Goal: Task Accomplishment & Management: Manage account settings

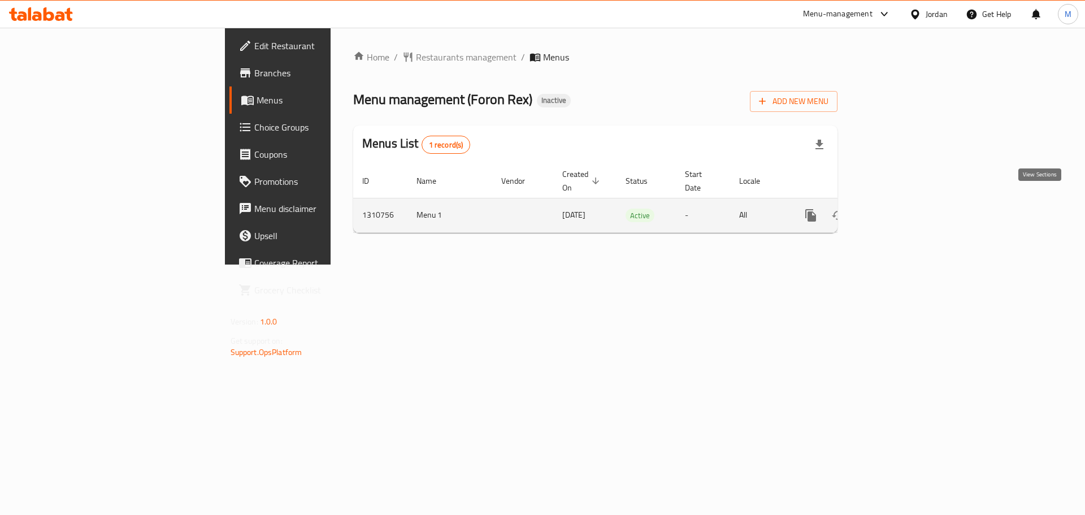
click at [899, 208] on icon "enhanced table" at bounding box center [892, 215] width 14 height 14
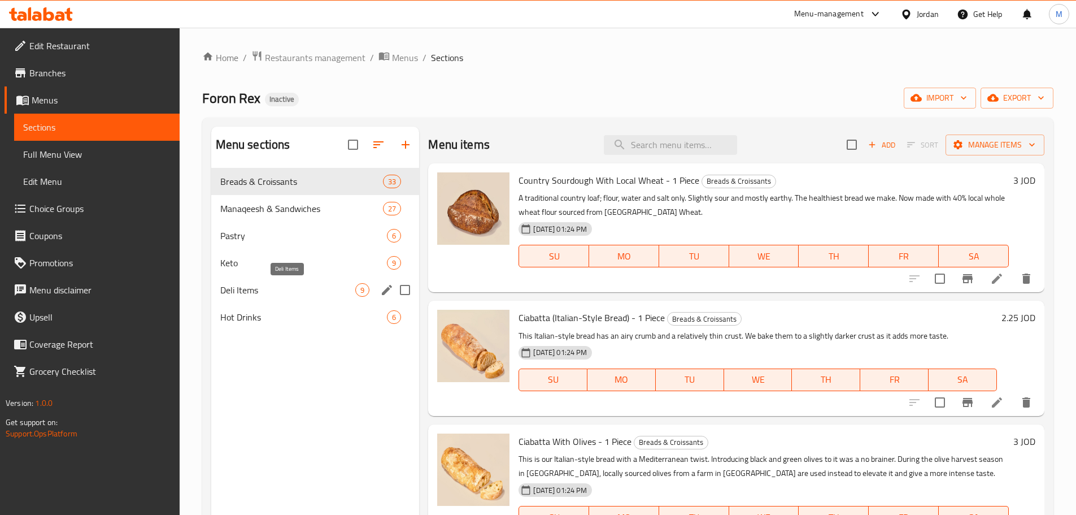
click at [249, 293] on span "Deli Items" at bounding box center [288, 290] width 136 height 14
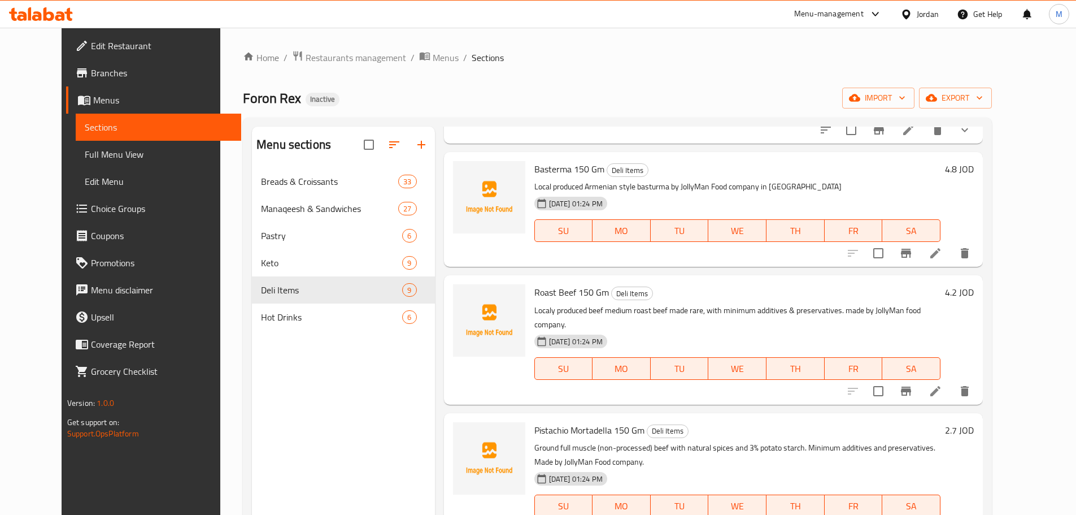
scroll to position [282, 0]
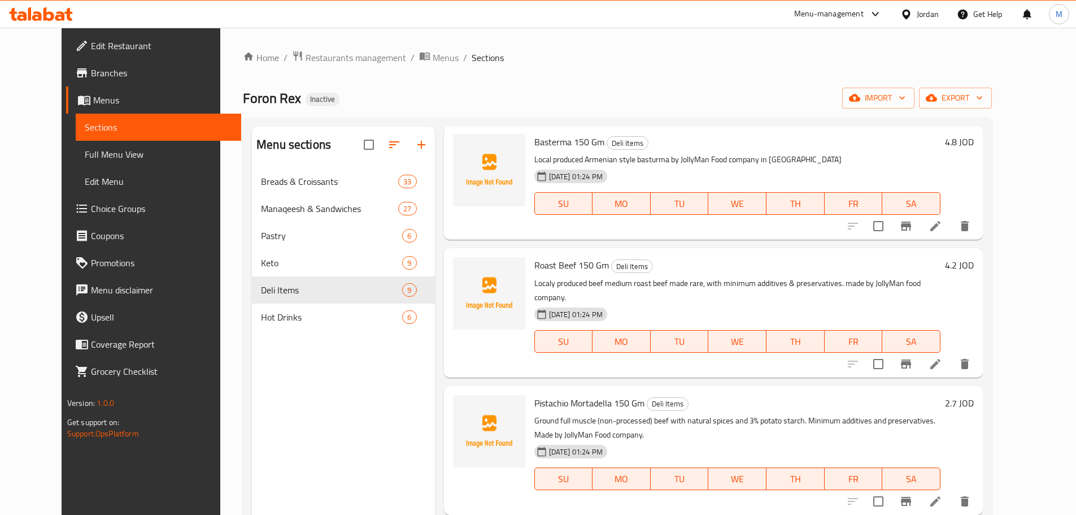
click at [563, 276] on p "Localy produced beef medium roast beef made rare, with minimum additives & pres…" at bounding box center [737, 290] width 407 height 28
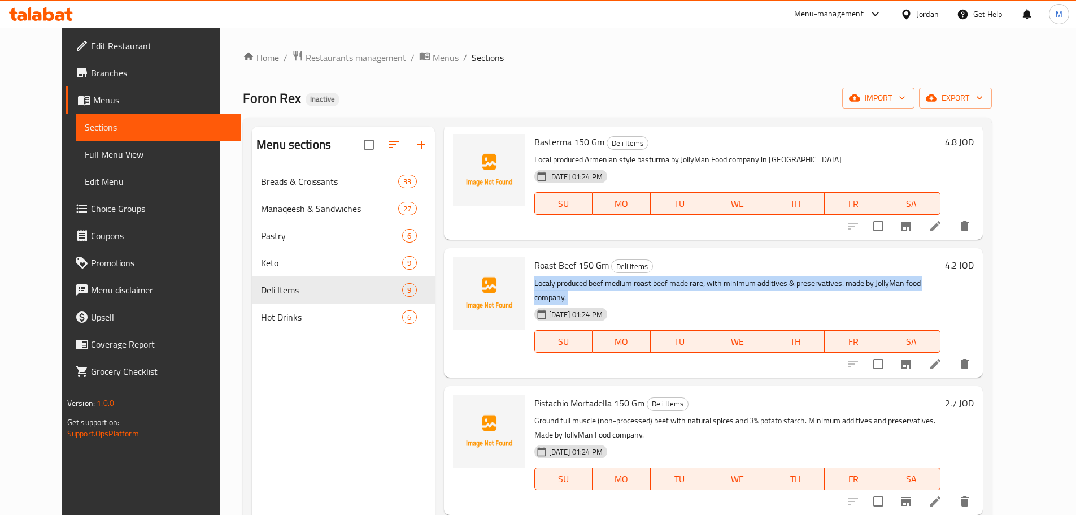
click at [563, 276] on p "Localy produced beef medium roast beef made rare, with minimum additives & pres…" at bounding box center [737, 290] width 407 height 28
click at [736, 276] on p "Localy produced beef medium roast beef made rare, with minimum additives & pres…" at bounding box center [737, 290] width 407 height 28
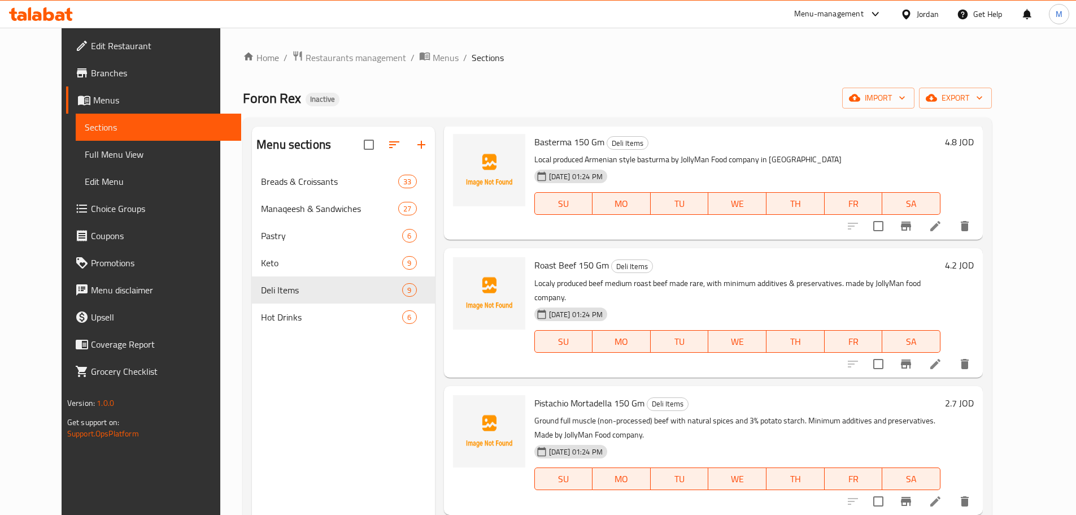
click at [942, 357] on icon at bounding box center [936, 364] width 14 height 14
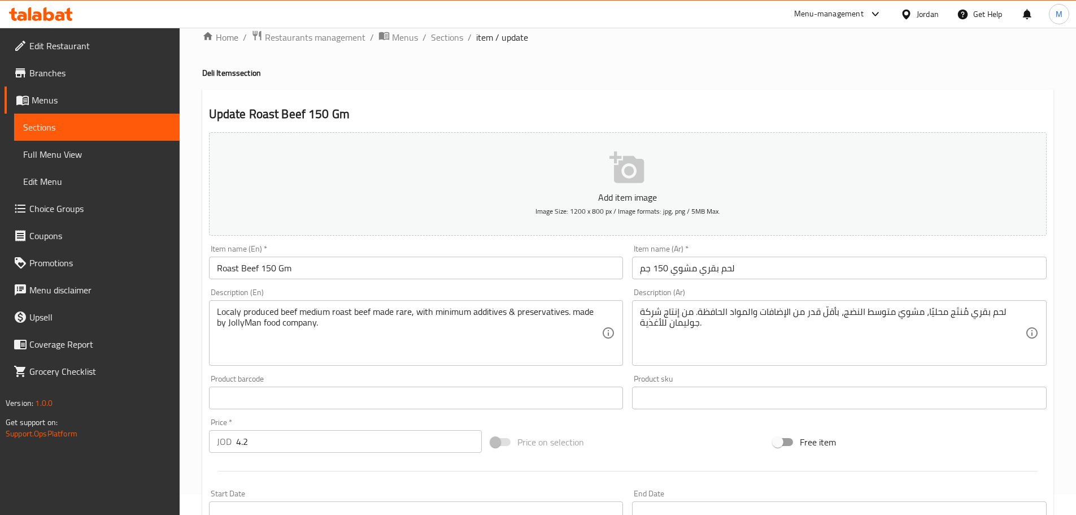
scroll to position [56, 0]
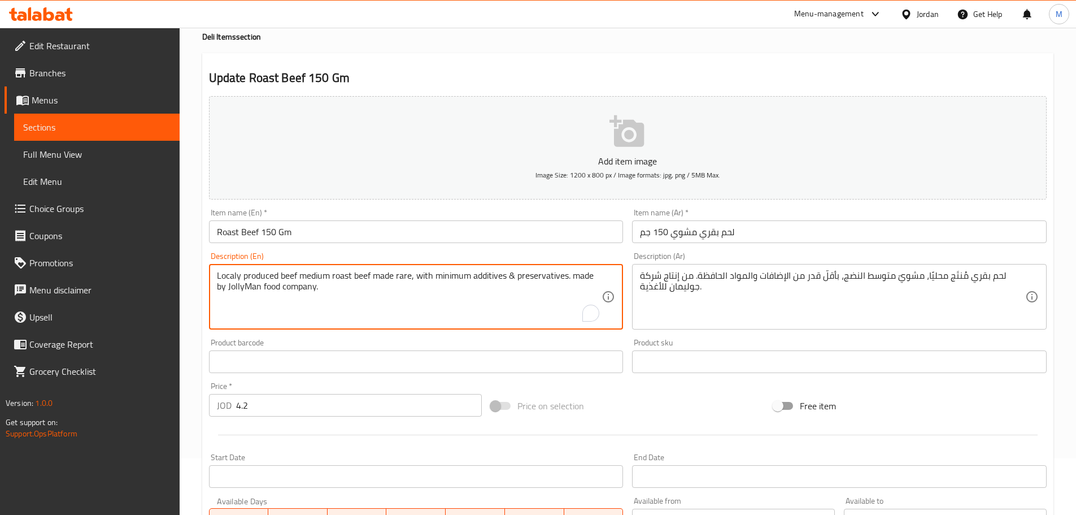
drag, startPoint x: 242, startPoint y: 277, endPoint x: 315, endPoint y: 278, distance: 72.9
click at [327, 279] on textarea "Localy produced beef medium roast beef made rare, with minimum additives & pres…" at bounding box center [409, 297] width 385 height 54
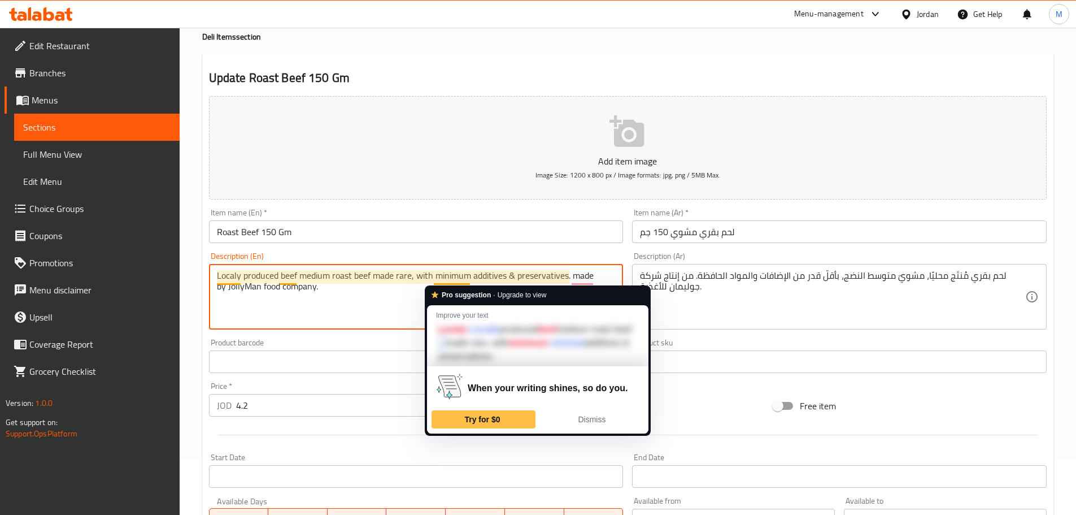
click at [455, 275] on textarea "Localy produced beef medium roast beef made rare, with minimum additives & pres…" at bounding box center [409, 297] width 385 height 54
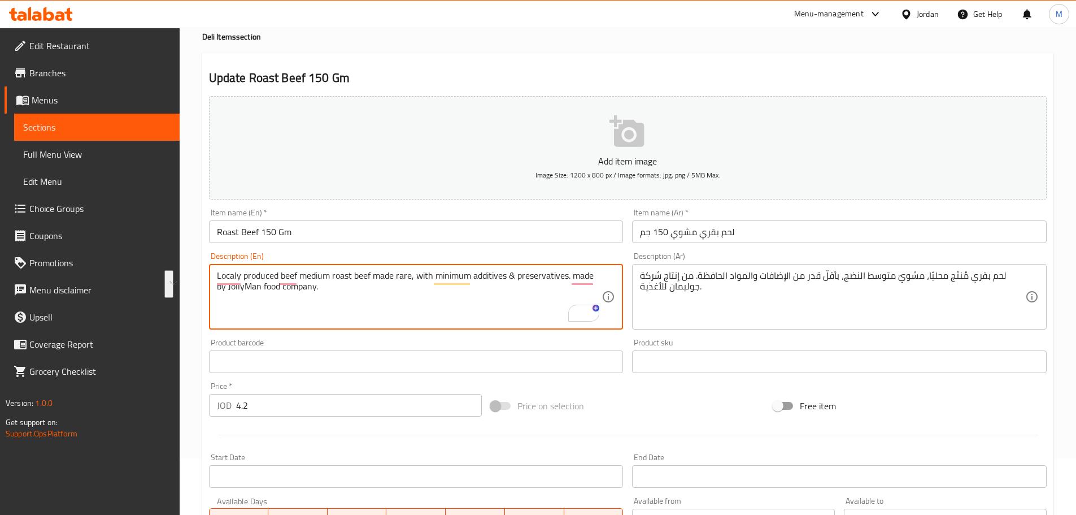
click at [379, 290] on textarea "Localy produced beef medium roast beef made rare, with minimum additives & pres…" at bounding box center [409, 297] width 385 height 54
click at [735, 60] on div "Update Roast Beef 150 Gm Add item image Image Size: 1200 x 800 px / Image forma…" at bounding box center [627, 382] width 851 height 658
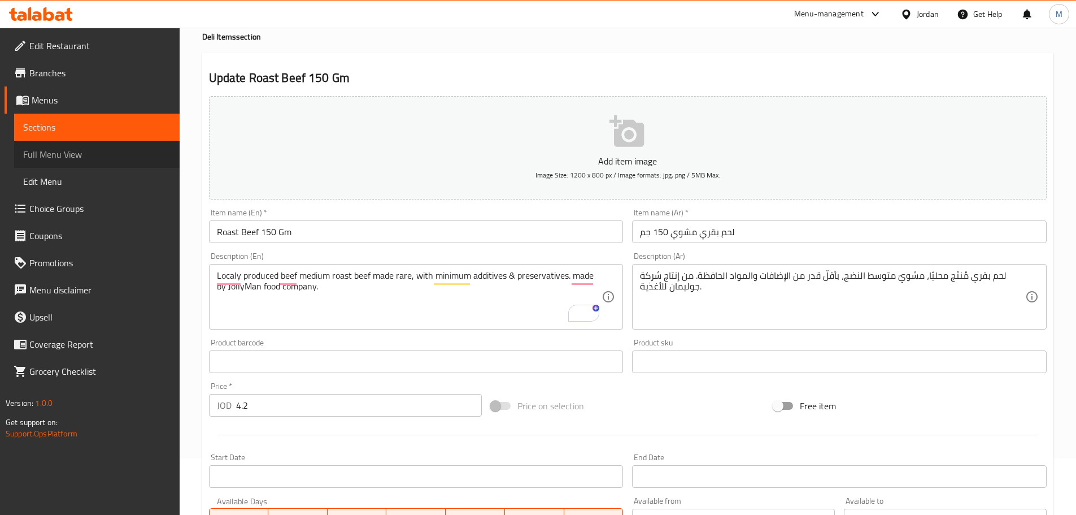
click at [82, 157] on span "Full Menu View" at bounding box center [96, 154] width 147 height 14
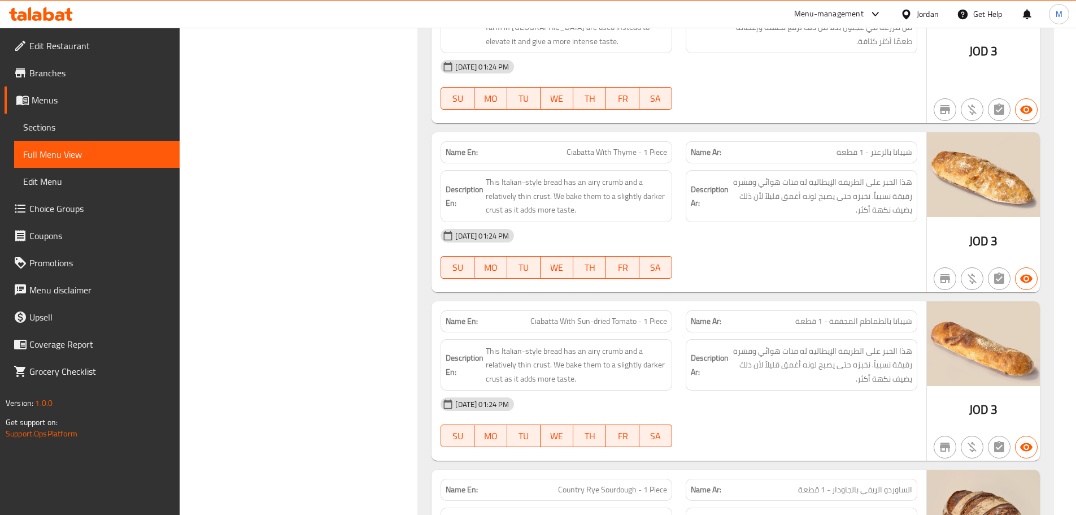
scroll to position [13612, 0]
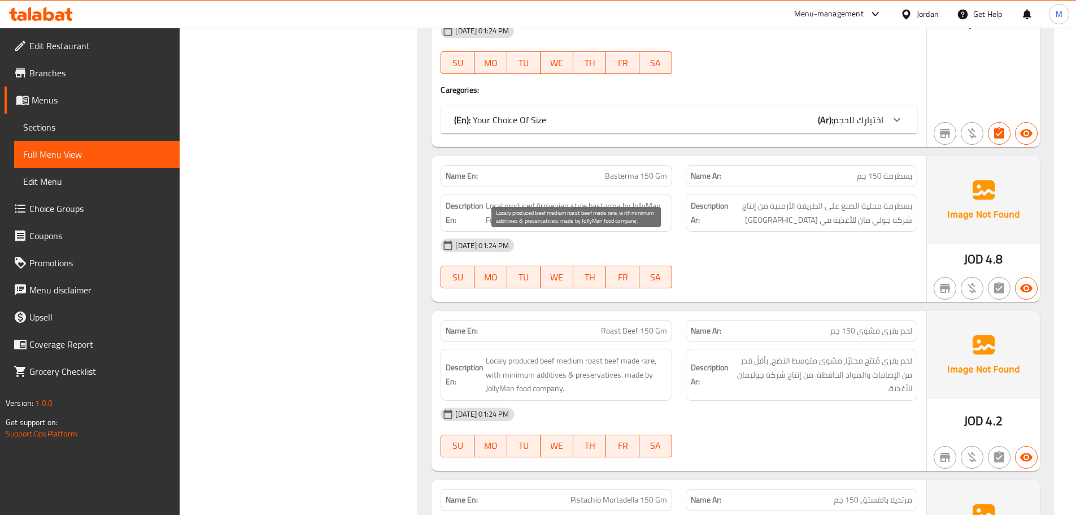
click at [586, 354] on span "Localy produced beef medium roast beef made rare, with minimum additives & pres…" at bounding box center [576, 375] width 181 height 42
click at [647, 354] on span "Localy produced beef medium roast beef made rare, with minimum additives & pres…" at bounding box center [576, 375] width 181 height 42
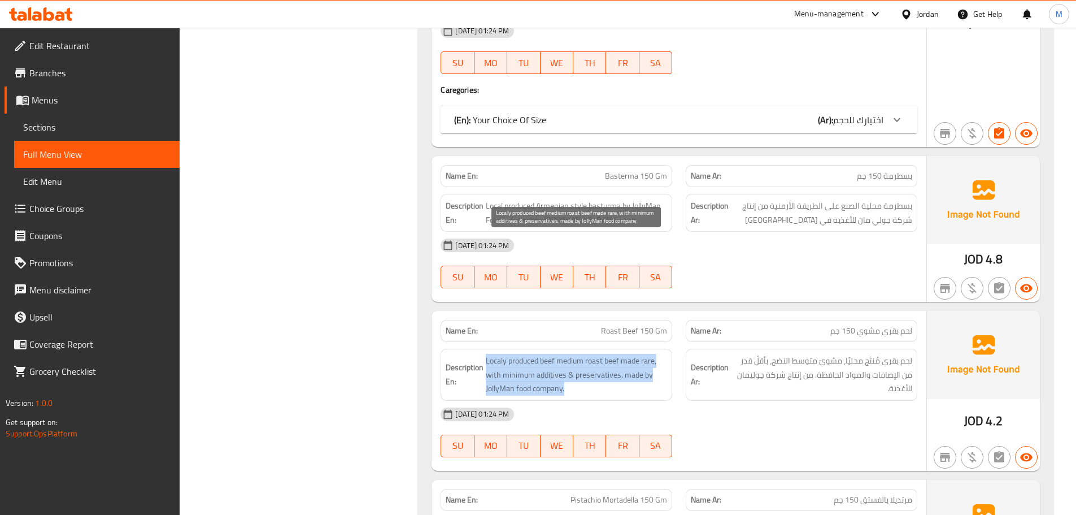
click at [647, 354] on span "Localy produced beef medium roast beef made rare, with minimum additives & pres…" at bounding box center [576, 375] width 181 height 42
click at [602, 354] on span "Localy produced beef medium roast beef made rare, with minimum additives & pres…" at bounding box center [576, 375] width 181 height 42
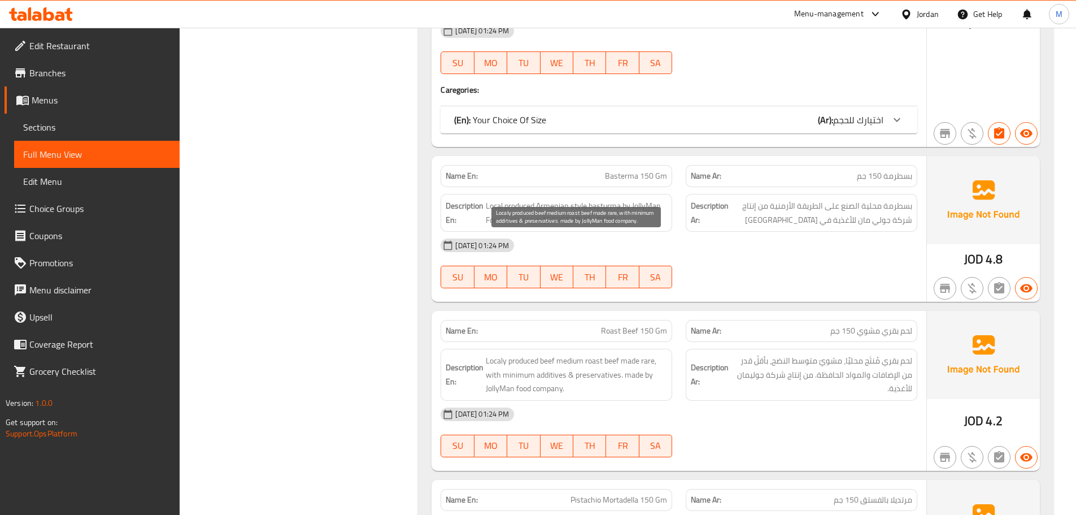
click at [564, 354] on span "Localy produced beef medium roast beef made rare, with minimum additives & pres…" at bounding box center [576, 375] width 181 height 42
click at [668, 349] on div "Description En: Localy produced beef medium roast beef made rare, with minimum …" at bounding box center [557, 375] width 232 height 52
click at [628, 354] on span "Localy produced beef medium roast beef made rare, with minimum additives & pres…" at bounding box center [576, 375] width 181 height 42
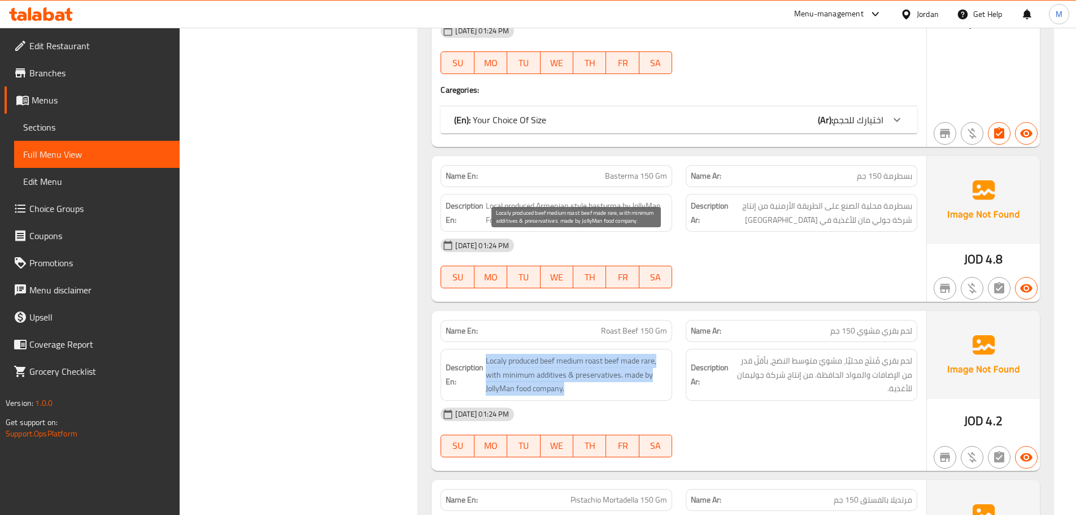
click at [628, 354] on span "Localy produced beef medium roast beef made rare, with minimum additives & pres…" at bounding box center [576, 375] width 181 height 42
click at [591, 354] on span "Localy produced beef medium roast beef made rare, with minimum additives & pres…" at bounding box center [576, 375] width 181 height 42
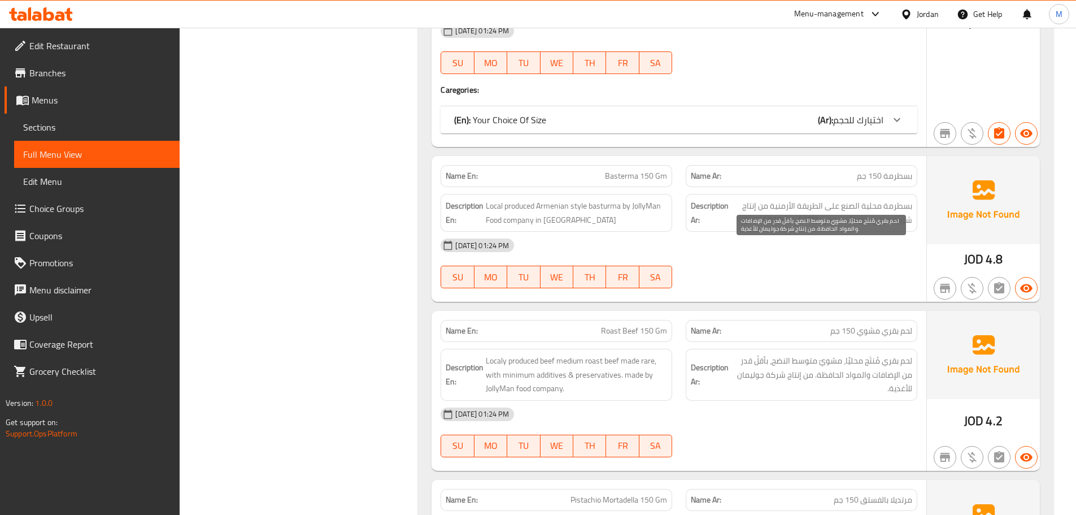
click at [776, 354] on span "لحم بقري مُنتَج محليًا، مشويّ متوسط ​​النضج، بأقلّ قدر من الإضافات والمواد الحا…" at bounding box center [821, 375] width 181 height 42
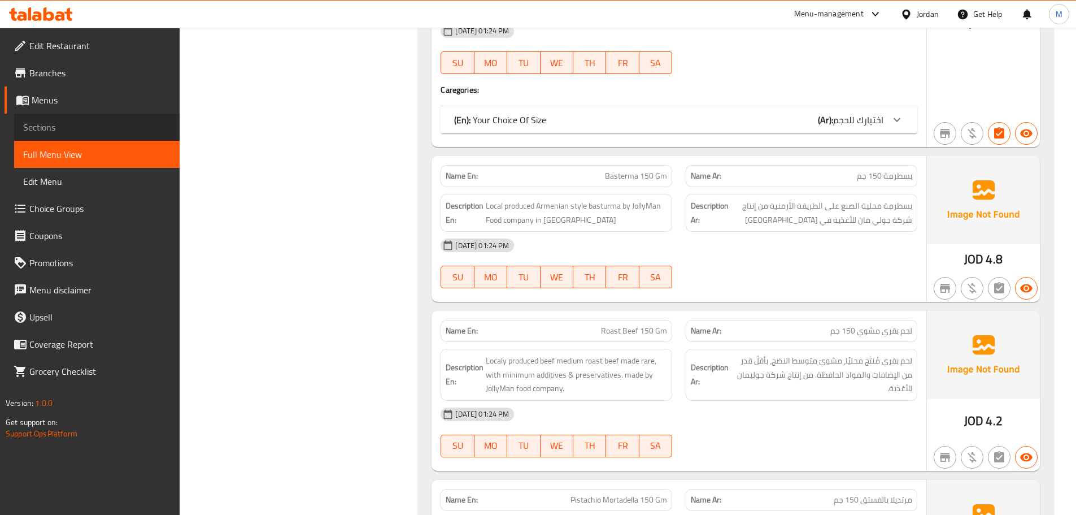
click at [65, 124] on span "Sections" at bounding box center [96, 127] width 147 height 14
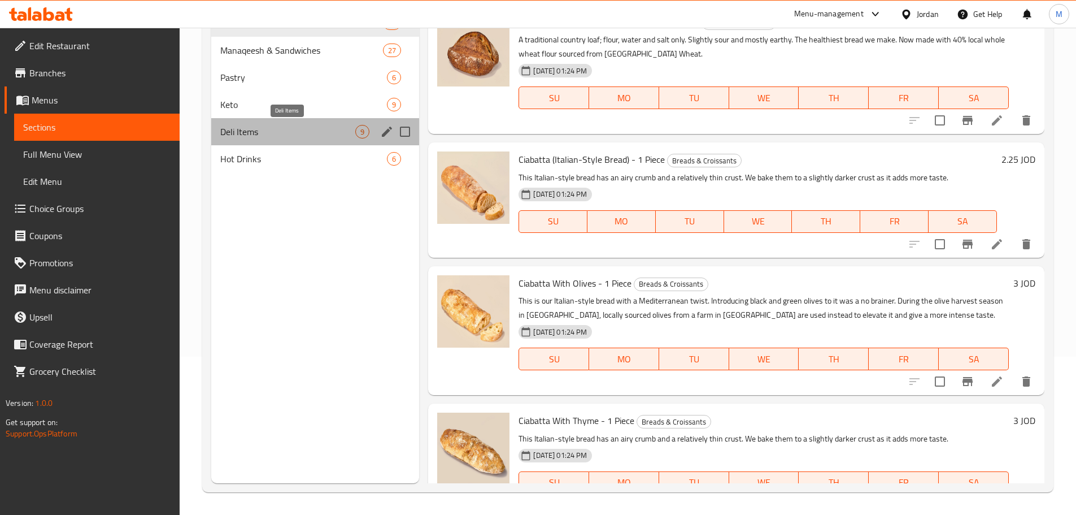
click at [268, 132] on span "Deli Items" at bounding box center [288, 132] width 136 height 14
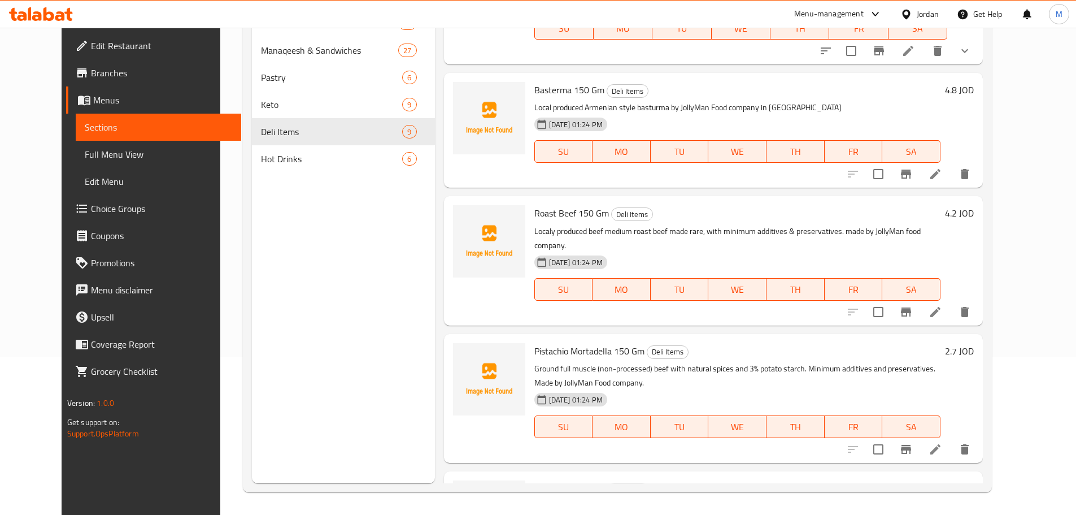
scroll to position [226, 0]
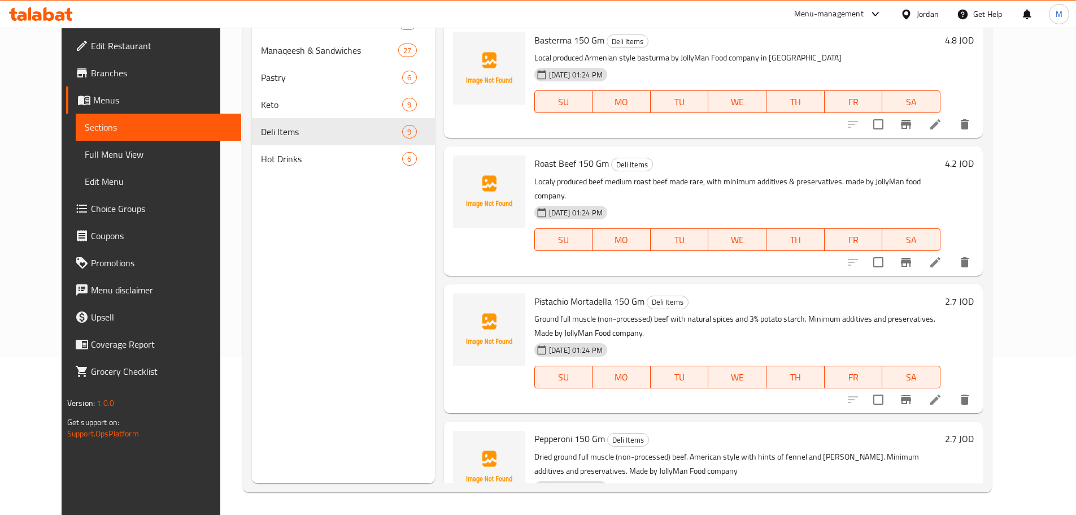
click at [942, 255] on icon at bounding box center [936, 262] width 14 height 14
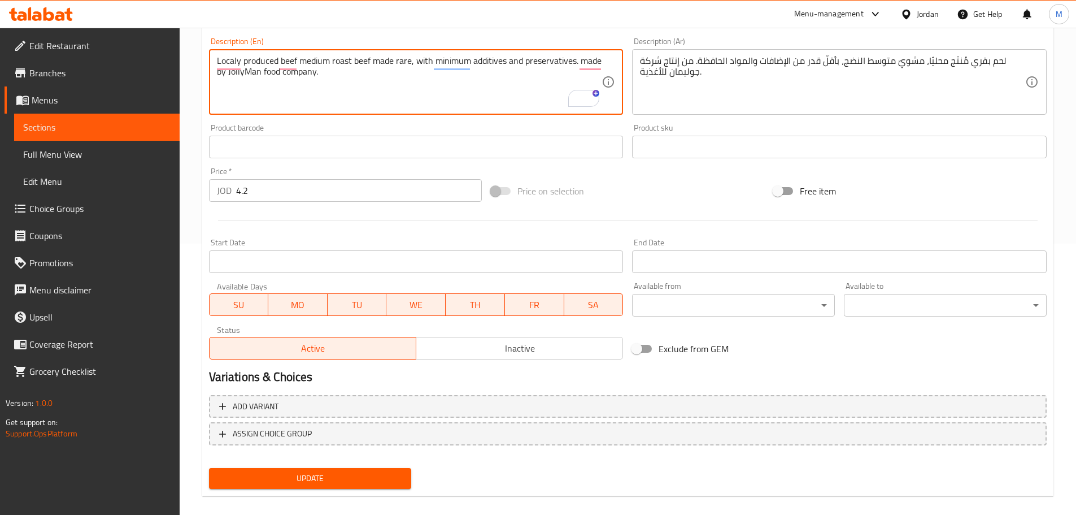
scroll to position [284, 0]
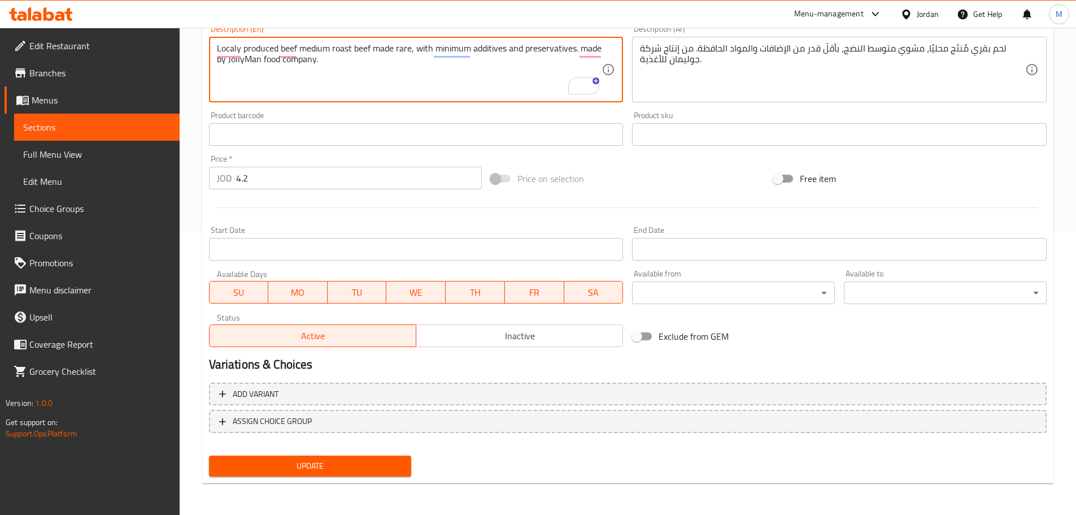
type textarea "Localy produced beef medium roast beef made rare, with minimum additives and pr…"
click at [306, 469] on span "Update" at bounding box center [310, 466] width 185 height 14
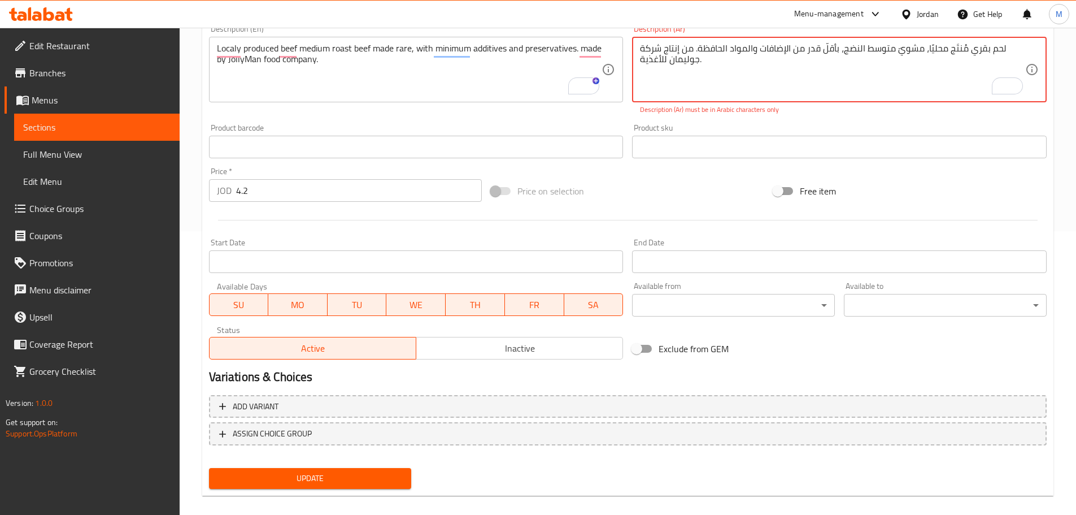
click at [955, 53] on textarea "لحم بقري مُنتَج محليًا، مشويّ متوسط ​​النضج، بأقلّ قدر من الإضافات والمواد الحا…" at bounding box center [832, 70] width 385 height 54
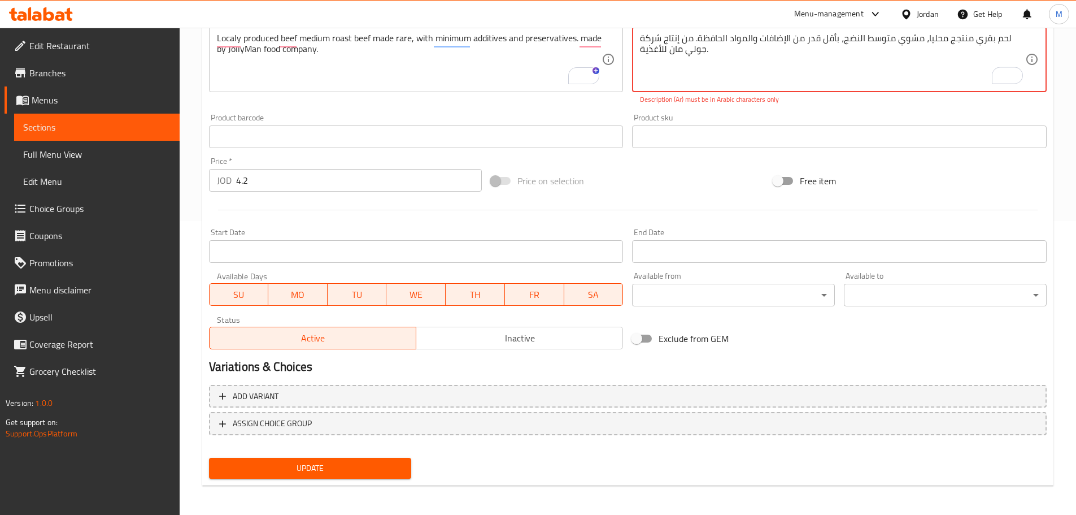
scroll to position [296, 0]
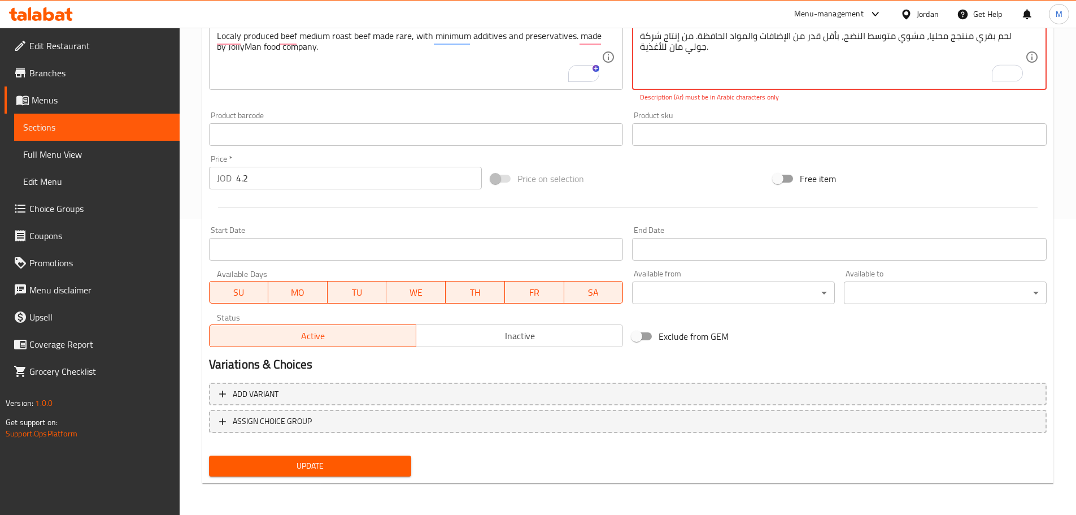
click at [321, 468] on span "Update" at bounding box center [310, 466] width 185 height 14
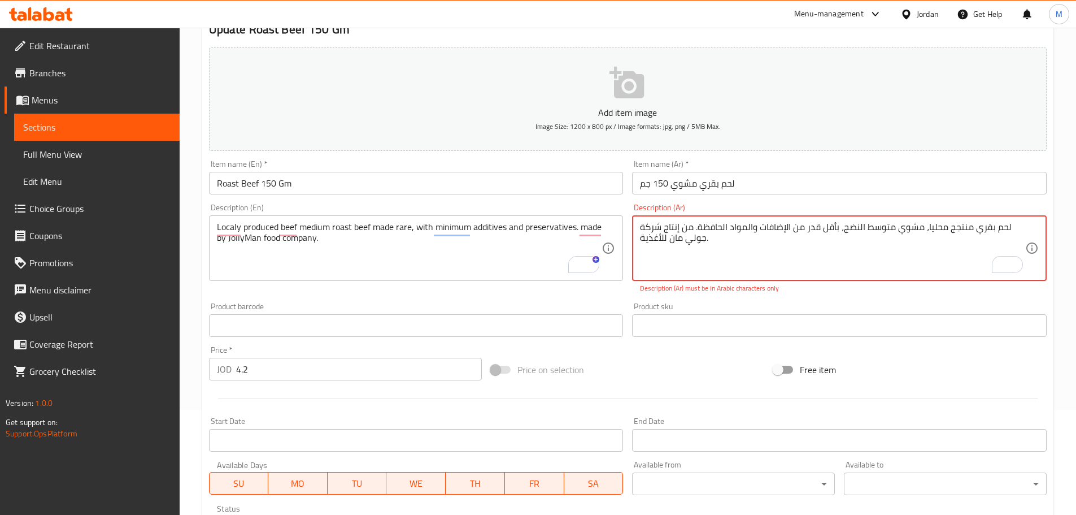
scroll to position [70, 0]
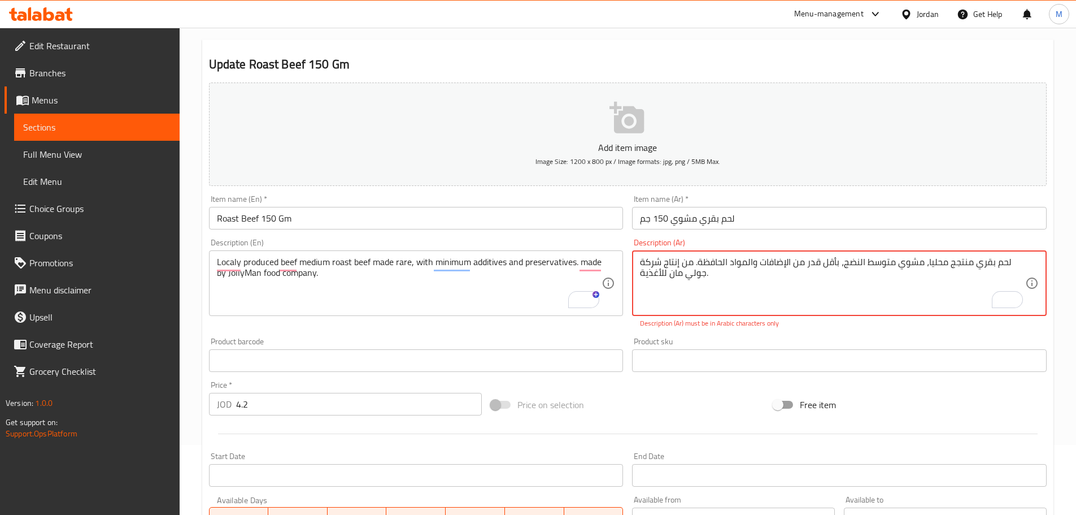
click at [952, 267] on textarea "لحم بقري منتجج محليا، مشوي متوسط ​​النضج، بأقل قدر من الإضافات والمواد الحافظة.…" at bounding box center [832, 283] width 385 height 54
click at [925, 263] on textarea "لحم بقري منتج محليا، مشوي متوسط ​​النضج، بأقل قدر من الإضافات والمواد الحافظة. …" at bounding box center [832, 283] width 385 height 54
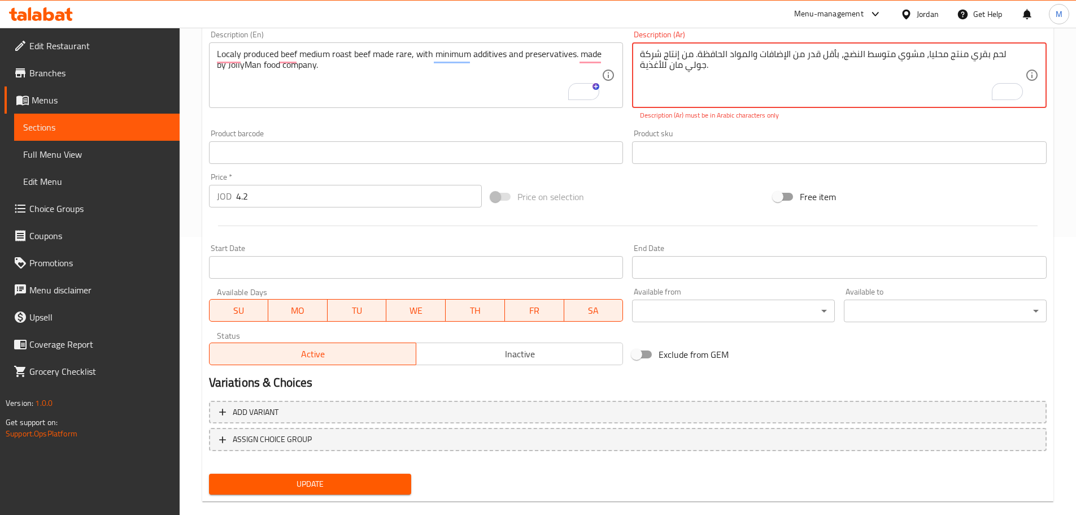
scroll to position [296, 0]
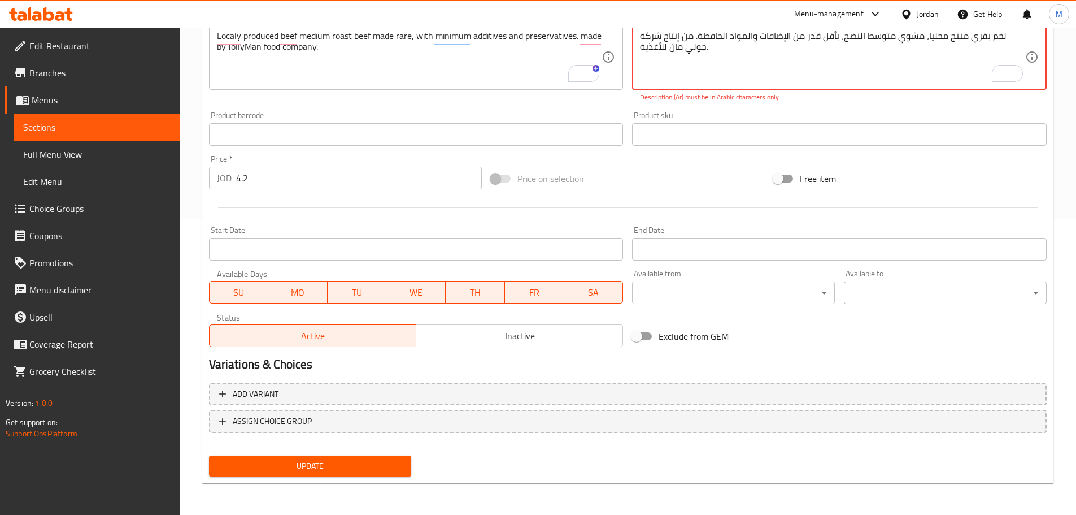
type textarea "لحم بقري منتج محليا، مشوي متوسط ​​النضج، بأقل قدر من الإضافات والمواد الحافظة. …"
click at [327, 467] on span "Update" at bounding box center [310, 466] width 185 height 14
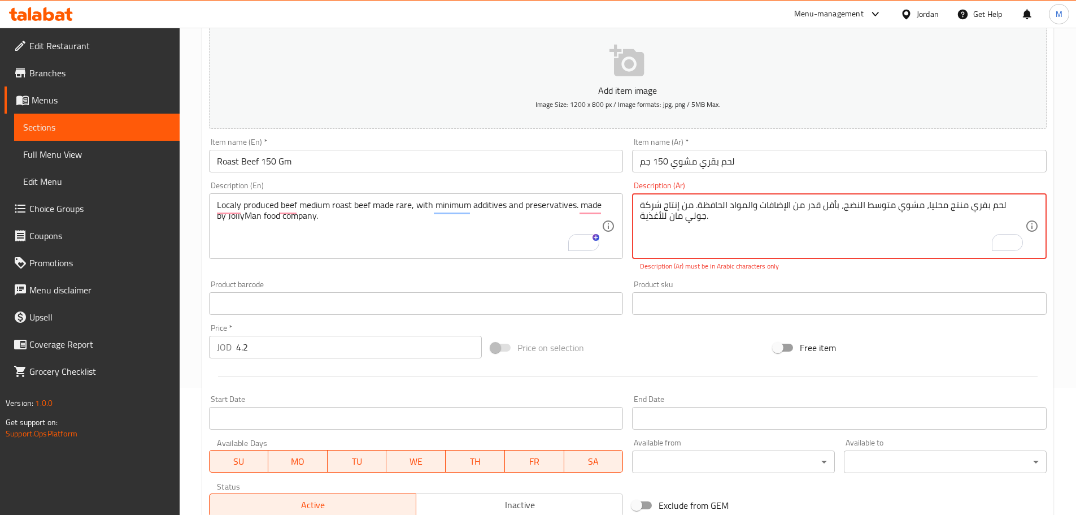
scroll to position [127, 0]
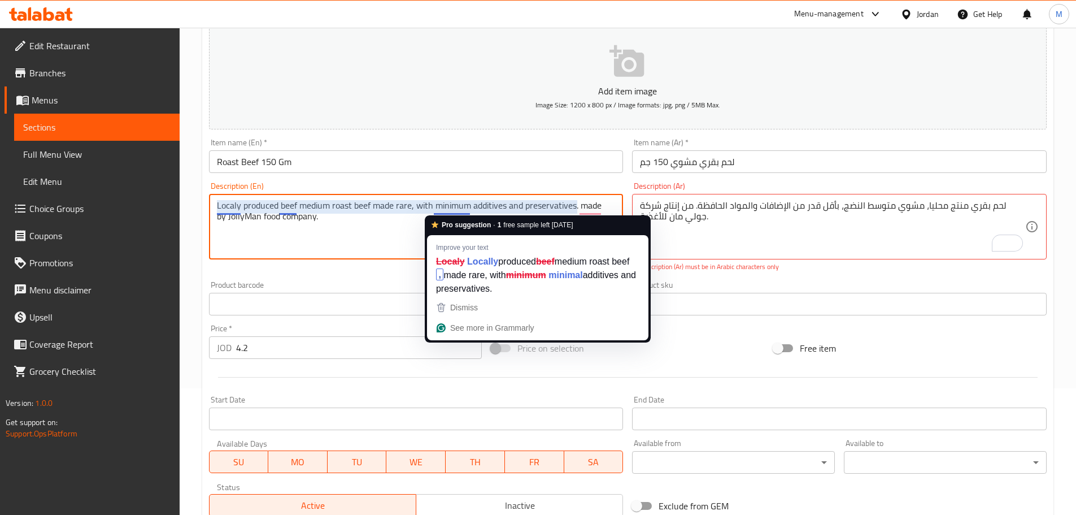
click at [463, 209] on textarea "Localy produced beef medium roast beef made rare, with minimum additives and pr…" at bounding box center [409, 227] width 385 height 54
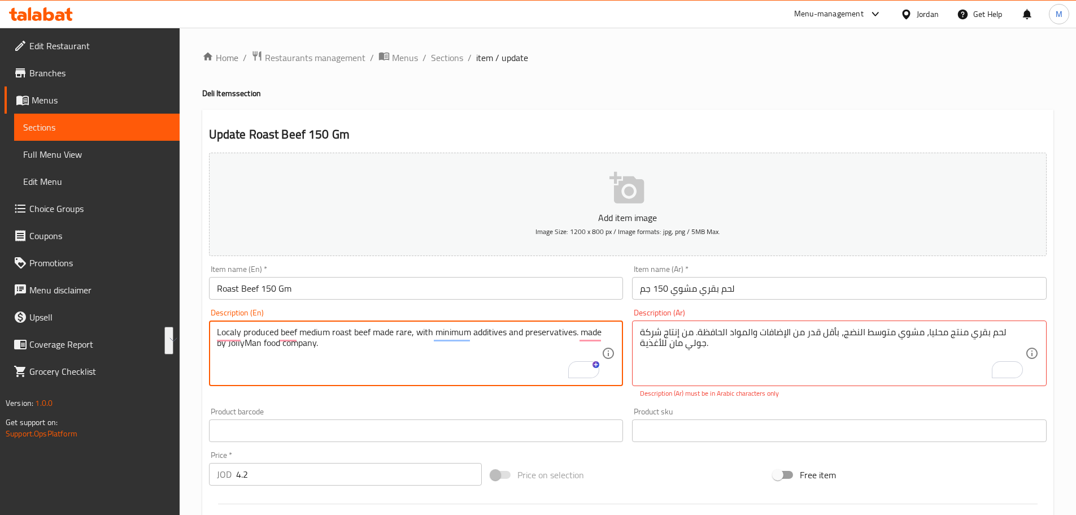
scroll to position [127, 0]
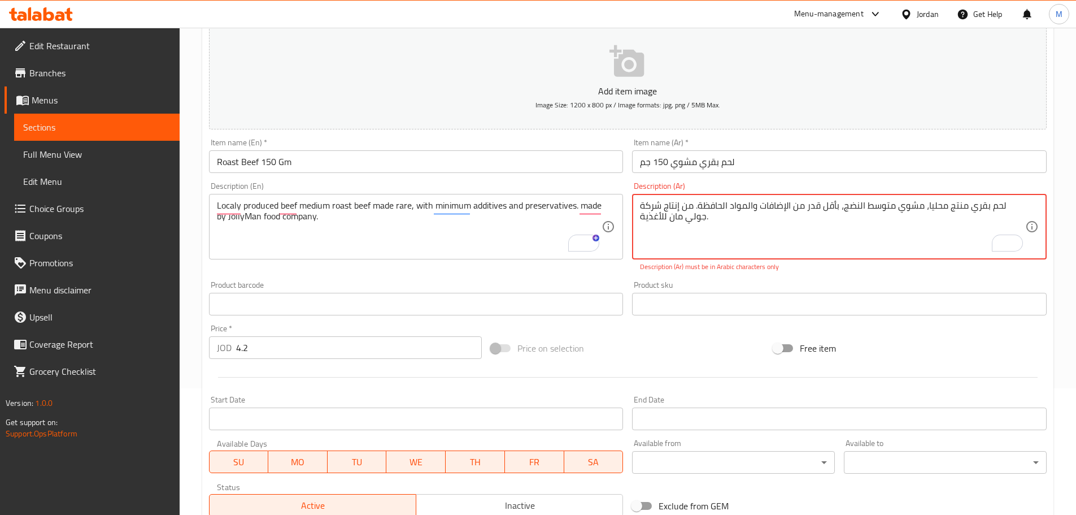
click at [748, 223] on textarea "لحم بقري منتج محليا، مشوي متوسط ​​النضج، بأقل قدر من الإضافات والمواد الحافظة. …" at bounding box center [832, 227] width 385 height 54
drag, startPoint x: 1008, startPoint y: 206, endPoint x: 870, endPoint y: 210, distance: 137.9
click at [870, 210] on textarea "لحم بقري منتج محليا، مشوي متوسط ​​النضج، بأقل قدر من الإضافات والمواد الحافظة. …" at bounding box center [832, 227] width 385 height 54
click at [971, 210] on textarea "لحم بقري منتج محليا، مشوي متوسط ​​النضج، بأقل قدر من الإضافات والمواد الحافظة. …" at bounding box center [832, 227] width 385 height 54
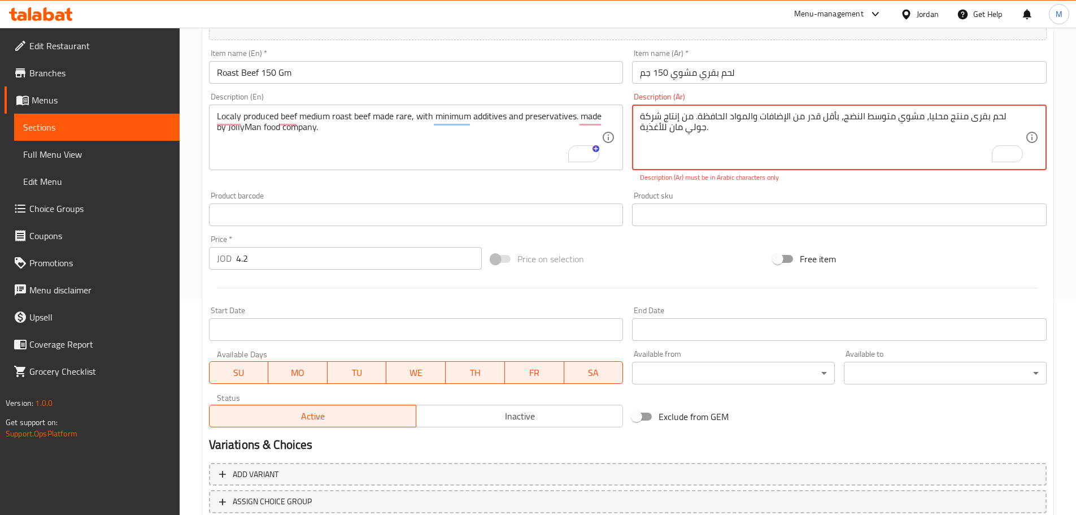
scroll to position [296, 0]
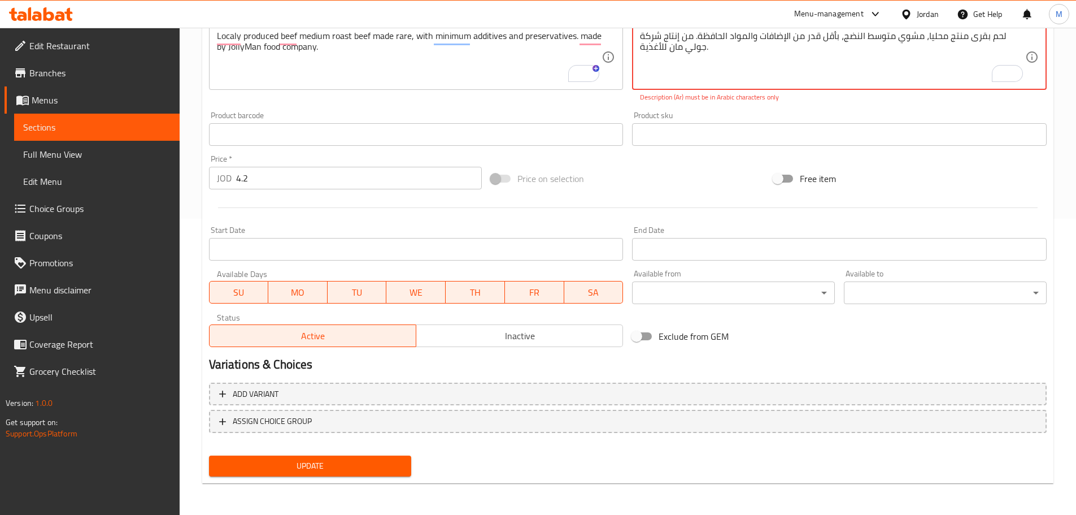
type textarea "لحم بقرى منتج محليا، مشوي متوسط ​​النضج، بأقل قدر من الإضافات والمواد الحافظة. …"
click at [308, 467] on span "Update" at bounding box center [310, 466] width 185 height 14
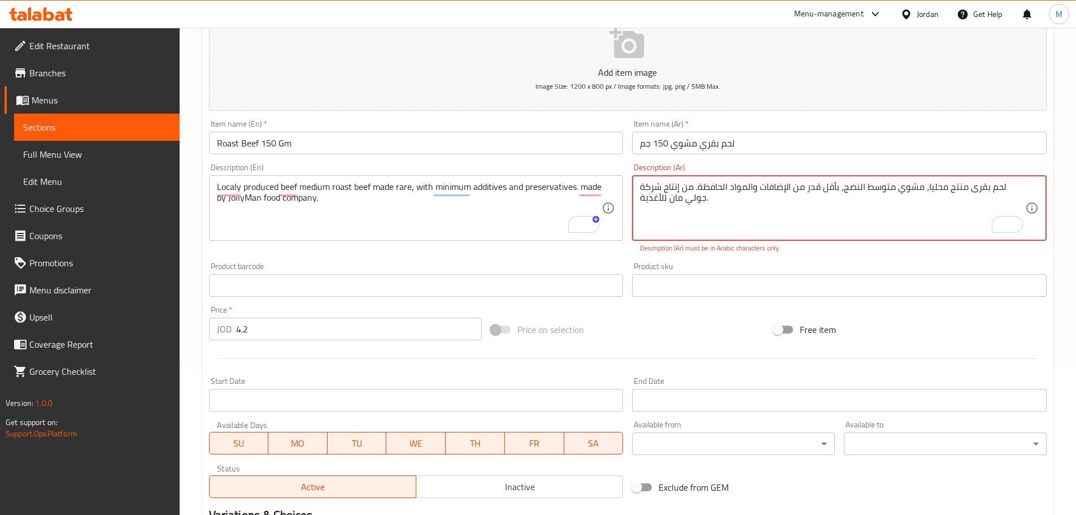
scroll to position [127, 0]
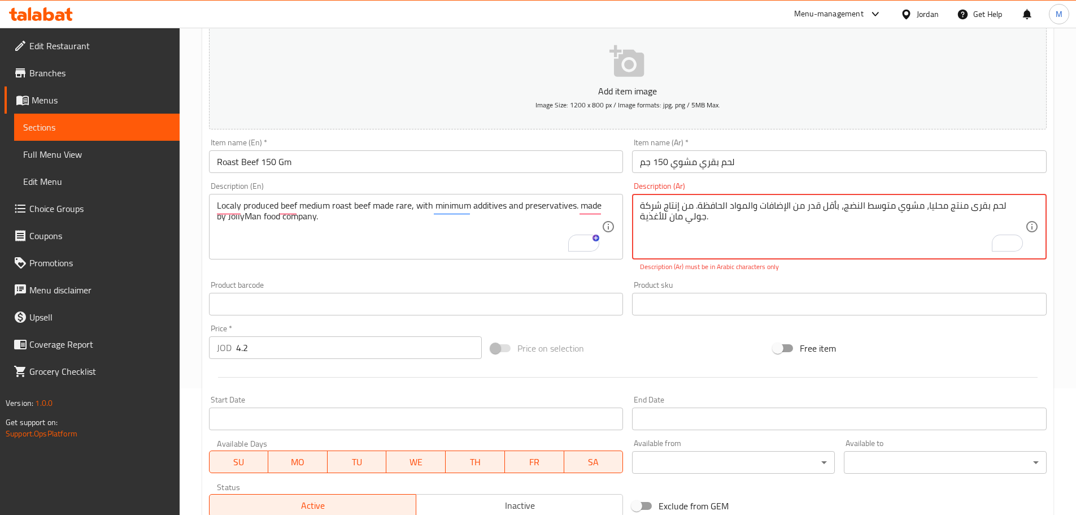
click at [792, 208] on textarea "لحم بقرى منتج محليا، مشوي متوسط ​​النضج، بأقل قدر من الإضافات والمواد الحافظة. …" at bounding box center [832, 227] width 385 height 54
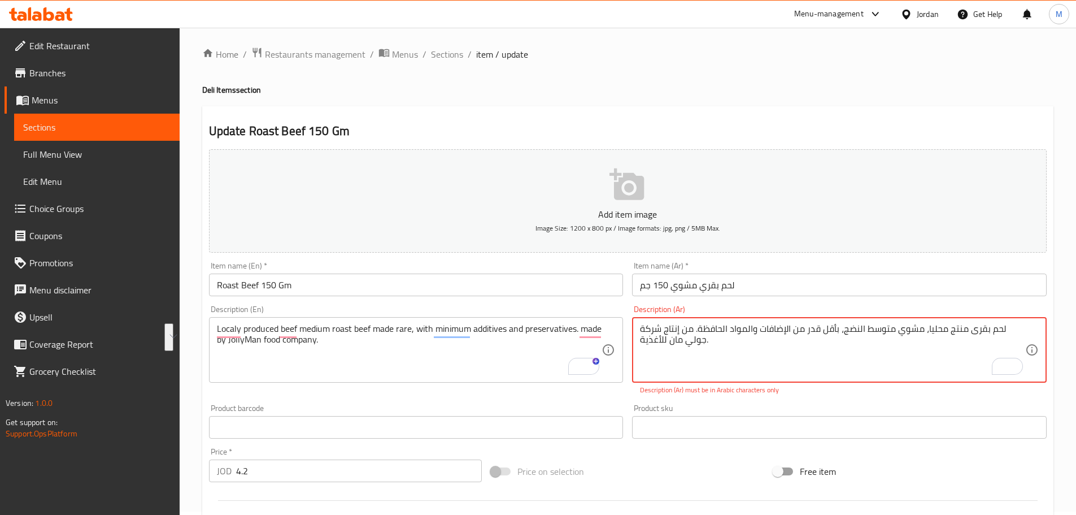
scroll to position [0, 0]
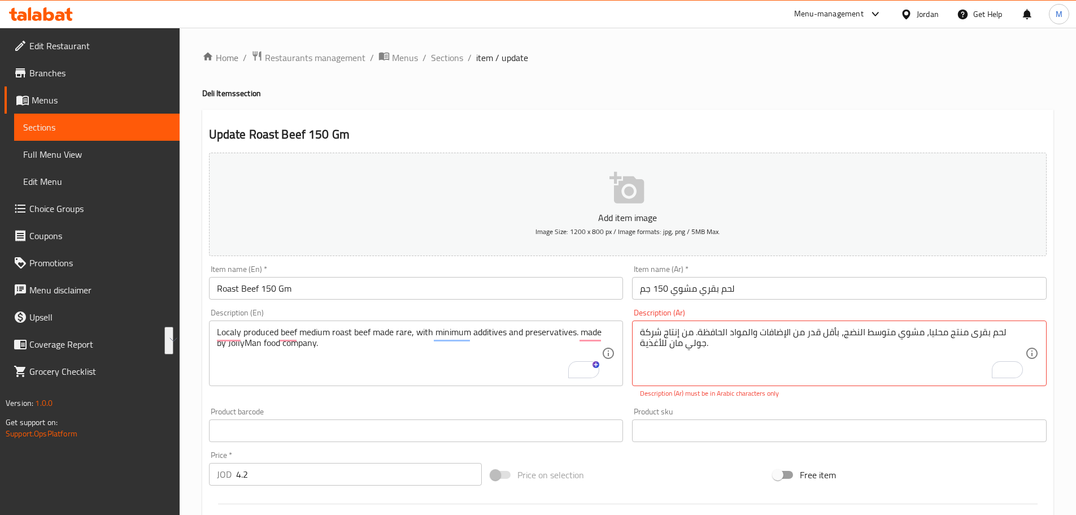
click at [485, 58] on span "item / update" at bounding box center [502, 58] width 52 height 14
click at [449, 58] on span "Sections" at bounding box center [447, 58] width 32 height 14
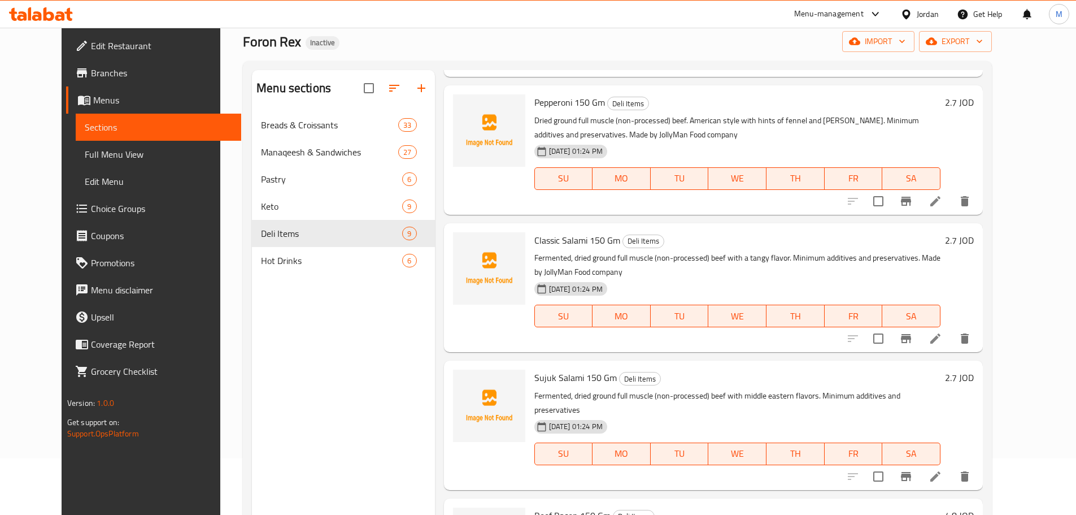
scroll to position [607, 0]
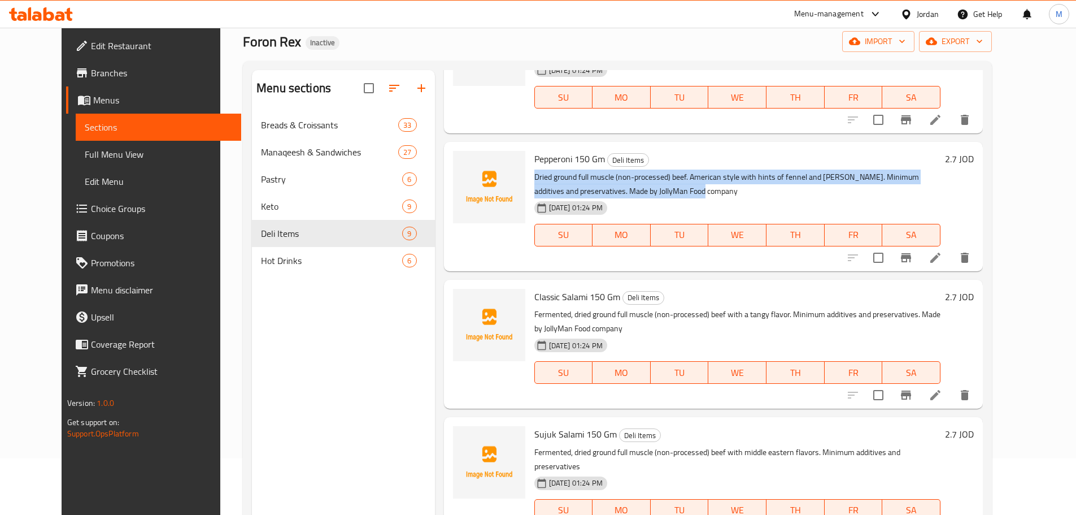
drag, startPoint x: 519, startPoint y: 151, endPoint x: 651, endPoint y: 160, distance: 132.5
click at [651, 170] on p "Dried ground full muscle (non-processed) beef. American style with hints of fen…" at bounding box center [737, 184] width 407 height 28
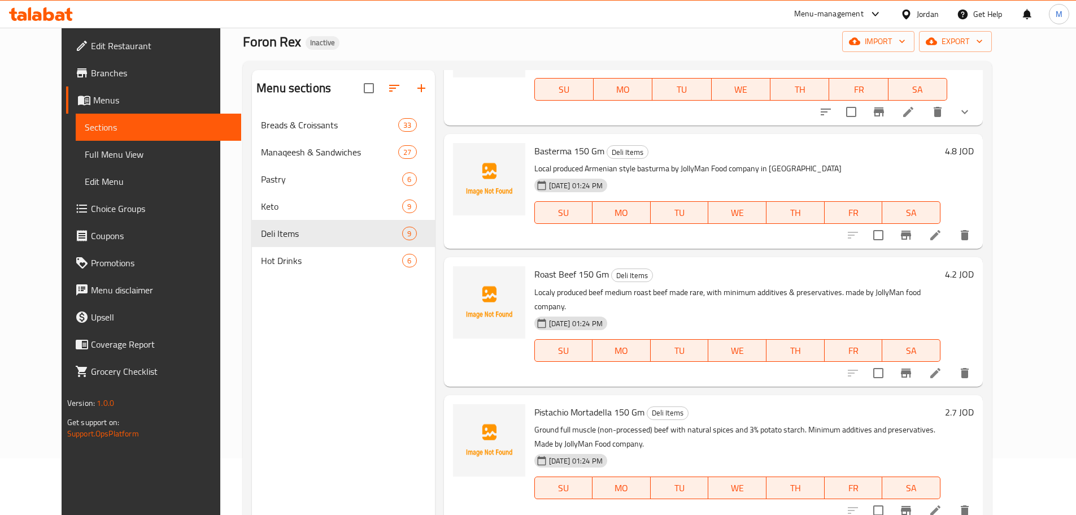
scroll to position [212, 0]
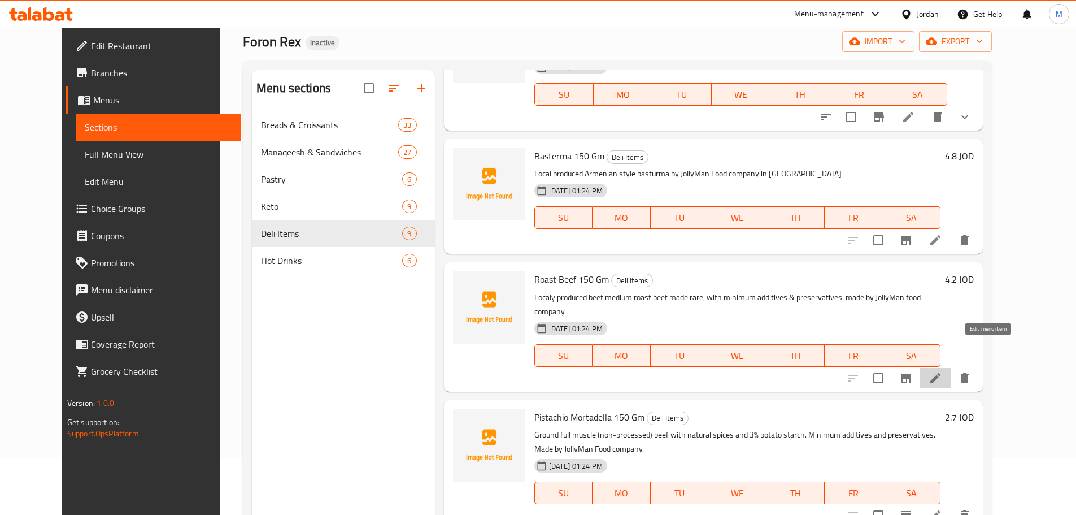
click at [942, 371] on icon at bounding box center [936, 378] width 14 height 14
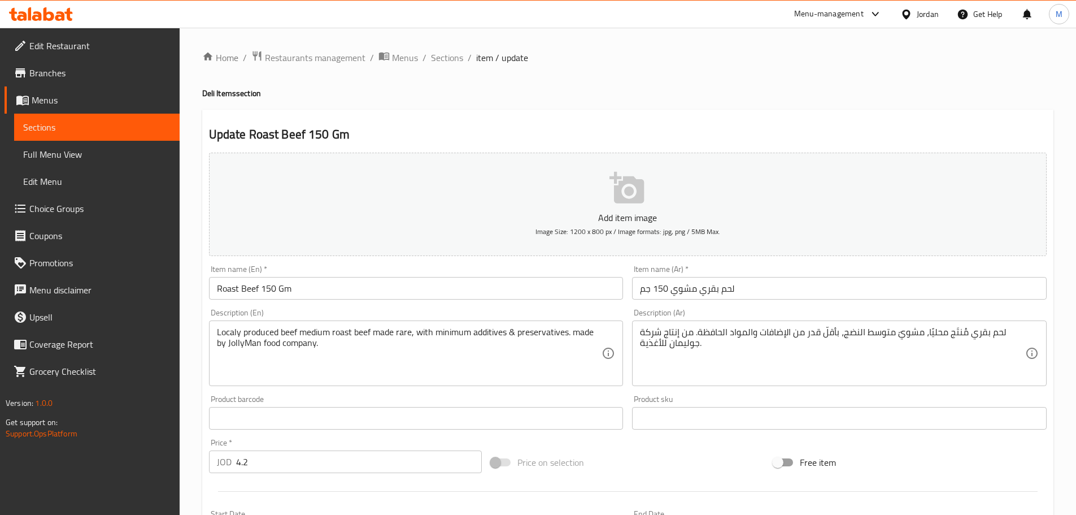
scroll to position [56, 0]
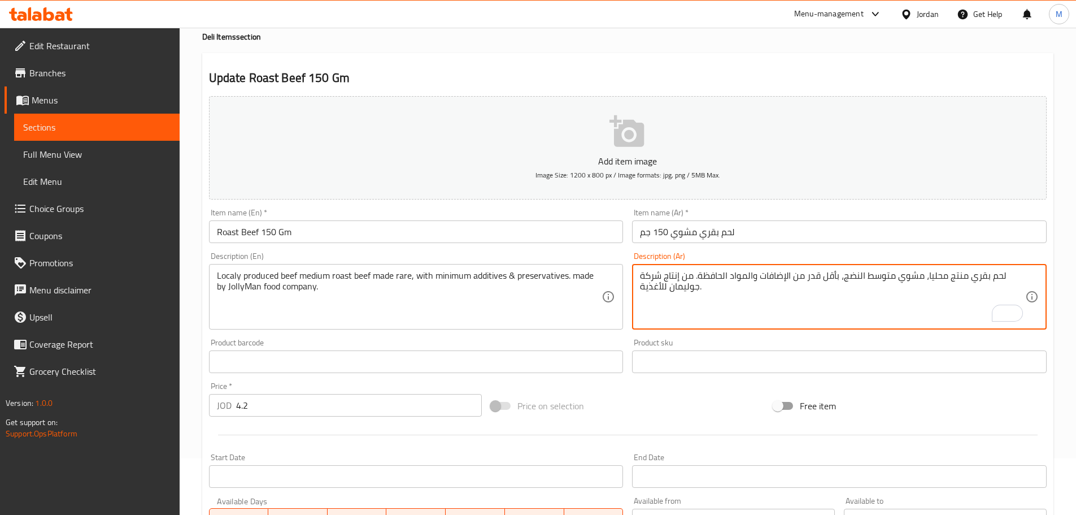
click at [685, 289] on textarea "لحم بقري منتج محليا، مشوي متوسط ​​النضج، بأقل قدر من الإضافات والمواد الحافظة. …" at bounding box center [832, 297] width 385 height 54
click at [682, 288] on textarea "لحم بقري منتج محليا، مشوي متوسط ​​النضج، بأقل قدر من الإضافات والمواد الحافظة. …" at bounding box center [832, 297] width 385 height 54
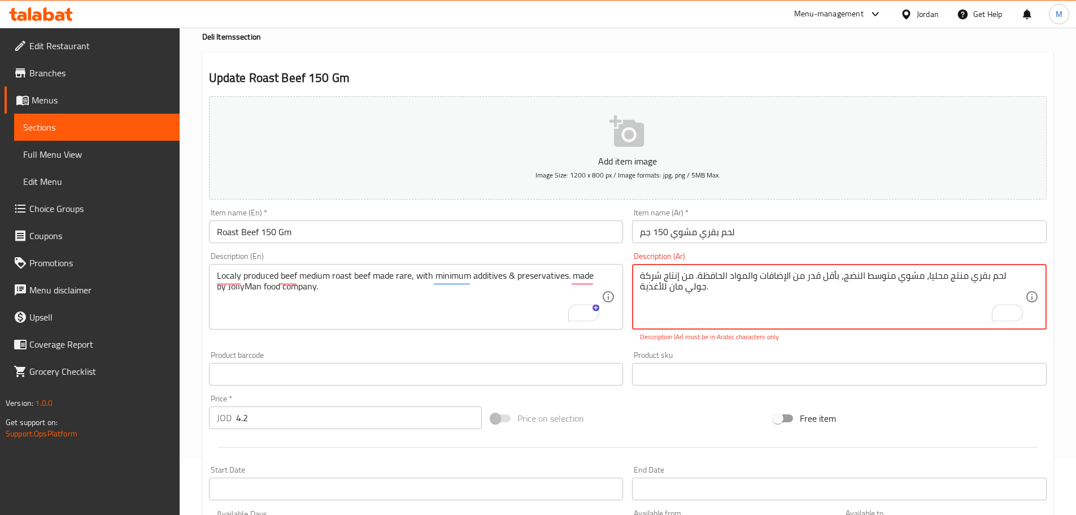
click at [819, 283] on textarea "لحم بقري منتج محليا، مشوي متوسط ​​النضج، بأقل قدر من الإضافات والمواد الحافظة. …" at bounding box center [832, 297] width 385 height 54
click at [787, 294] on textarea "لحم بقري منتج محليا، مشوي متوسط ​​النضج، بأقل قدر من الإضافات والمواد الحافظة. …" at bounding box center [832, 297] width 385 height 54
drag, startPoint x: 669, startPoint y: 337, endPoint x: 816, endPoint y: 340, distance: 147.5
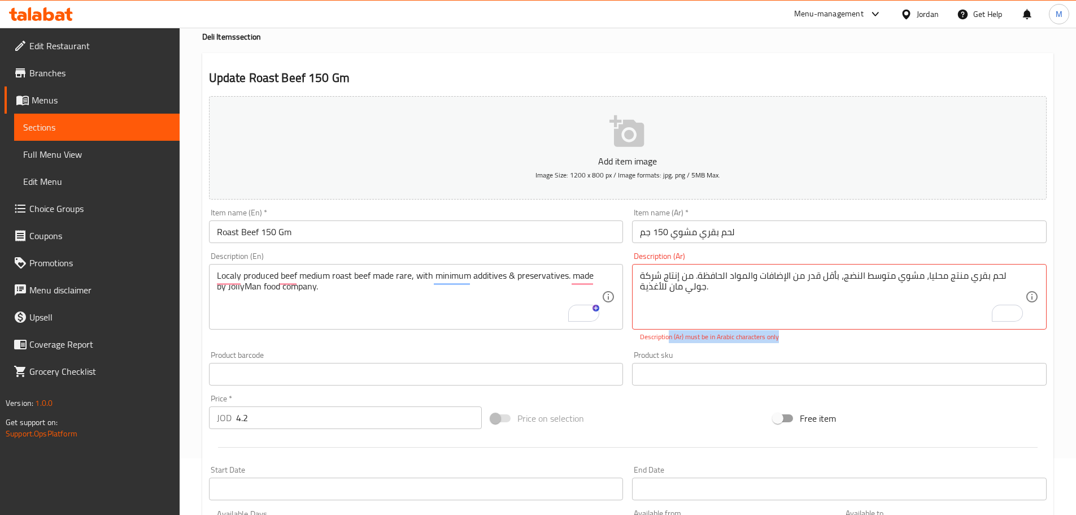
click at [816, 340] on p "Description (Ar) must be in Arabic characters only" at bounding box center [839, 337] width 399 height 10
click at [926, 277] on textarea "لحم بقري منتج محليا، مشوي متوسط ​​النضج، بأقل قدر من الإضافات والمواد الحافظة. …" at bounding box center [832, 297] width 385 height 54
type textarea "لحم بقري منتج محليا، مشوي متوسط ​​النضج، بأقل قدر من الإضافات والمواد الحافظة. …"
click at [900, 345] on div "Description (Ar) لحم بقري منتج محليا، مشوي متوسط ​​النضج، بأقل قدر من الإضافات …" at bounding box center [840, 296] width 424 height 99
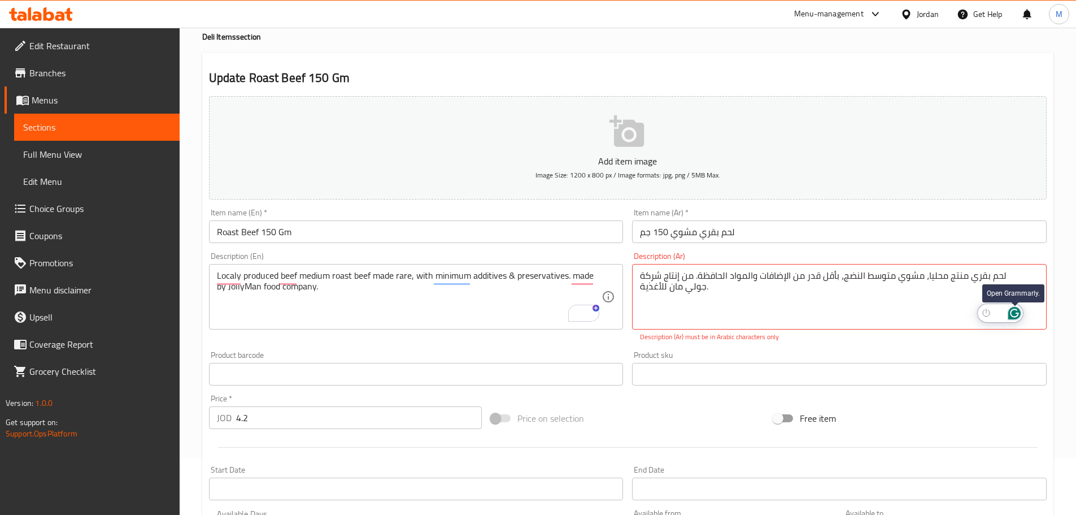
click at [1013, 314] on icon "Open Grammarly. 0 Suggestions." at bounding box center [1014, 313] width 12 height 12
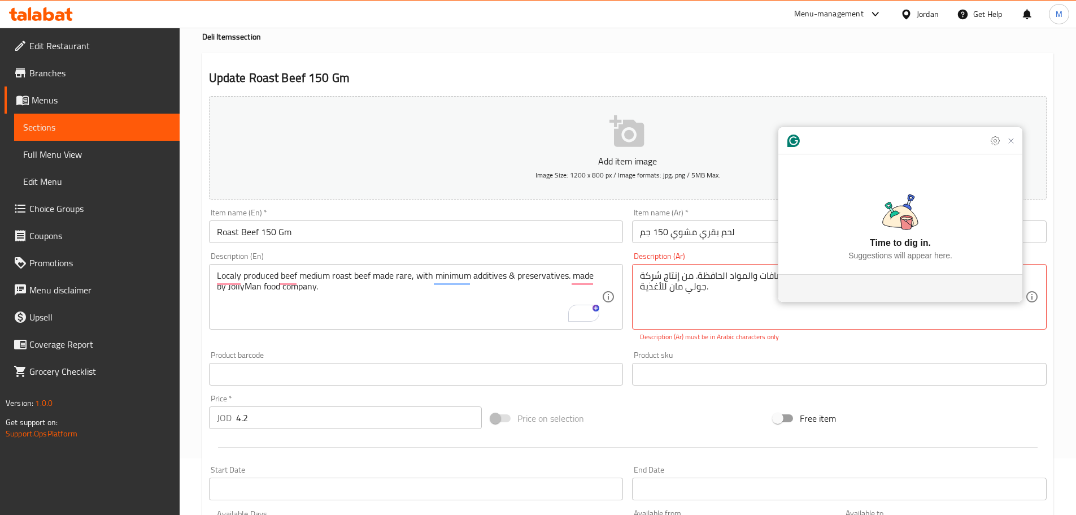
click at [961, 133] on button "Add item image Image Size: 1200 x 800 px / Image formats: jpg, png / 5MB Max." at bounding box center [628, 147] width 838 height 103
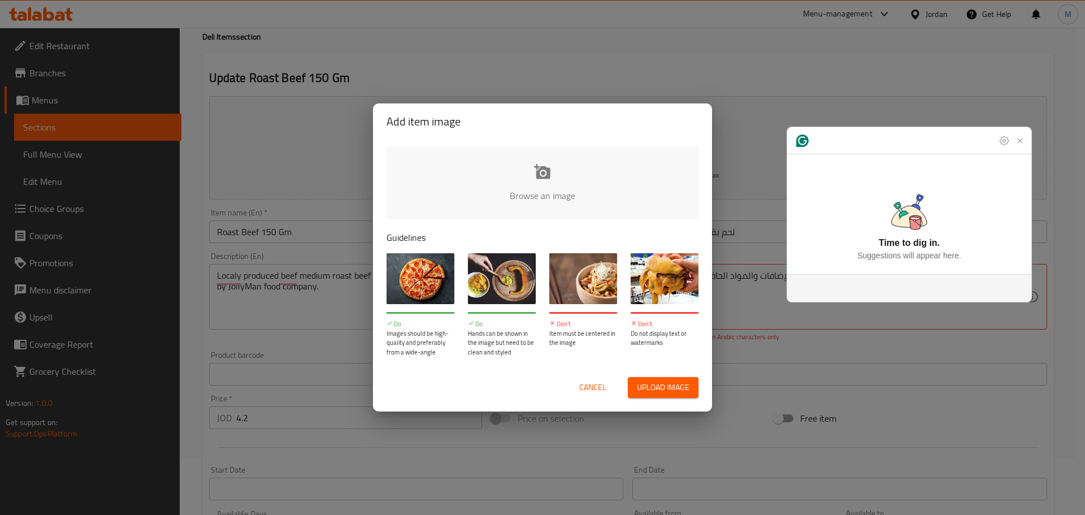
click at [592, 387] on span "Cancel" at bounding box center [592, 387] width 27 height 14
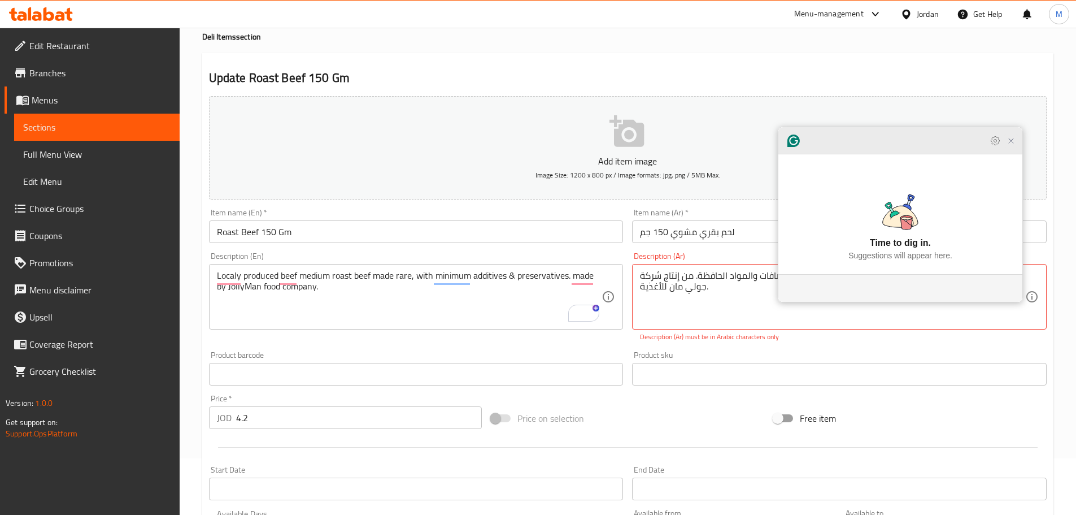
click at [1009, 143] on icon "Close Grammarly Assistant" at bounding box center [1011, 140] width 5 height 5
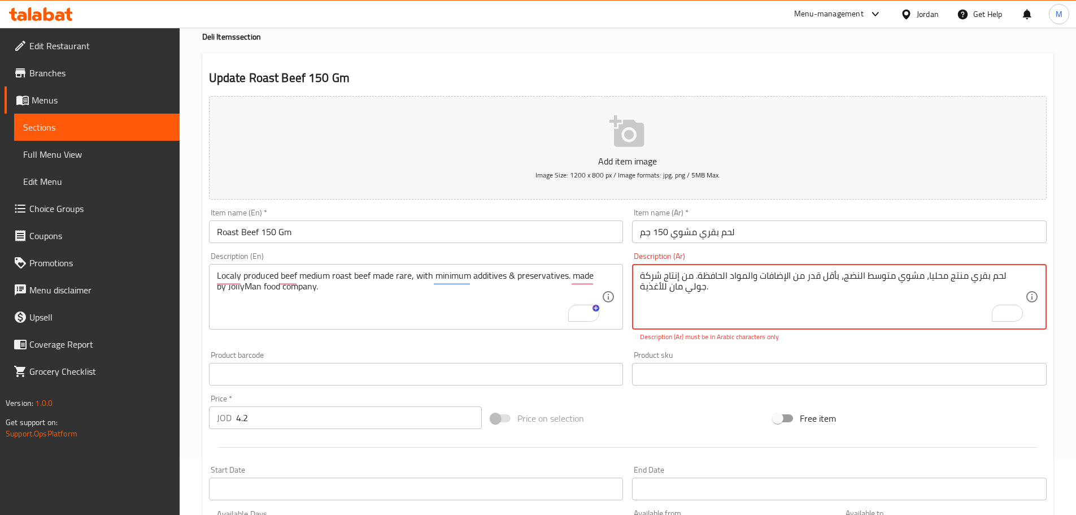
click at [884, 66] on div "Update Roast Beef 150 Gm Add item image Image Size: 1200 x 800 px / Image forma…" at bounding box center [627, 388] width 851 height 670
click at [593, 345] on div "Description (En) Localy produced beef medium roast beef made rare, with minimum…" at bounding box center [416, 296] width 424 height 99
click at [584, 342] on div "Description (En) Localy produced beef medium roast beef made rare, with minimum…" at bounding box center [416, 296] width 424 height 99
click at [595, 345] on div "Description (En) Localy produced beef medium roast beef made rare, with minimum…" at bounding box center [416, 296] width 424 height 99
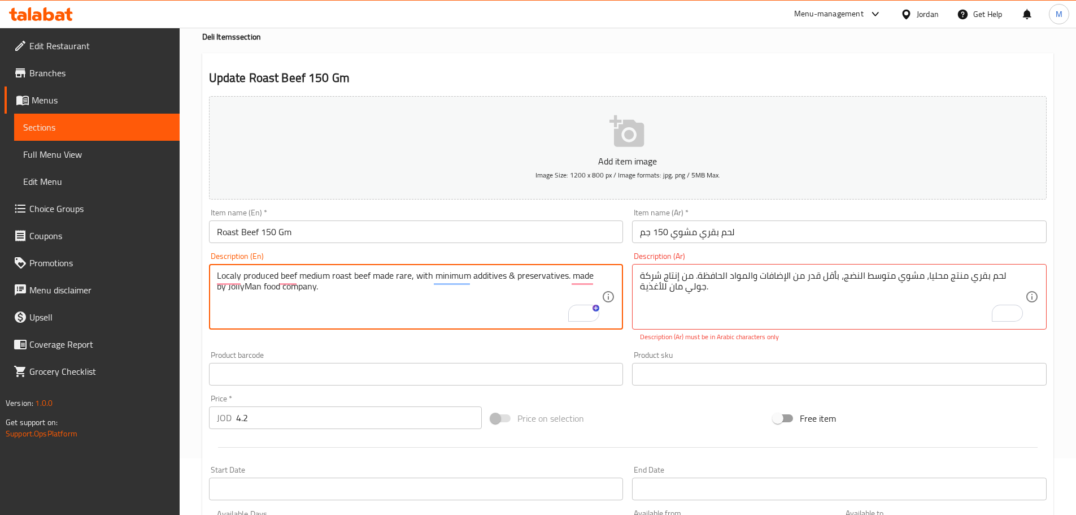
click at [486, 282] on textarea "Localy produced beef medium roast beef made rare, with minimum additives & pres…" at bounding box center [409, 297] width 385 height 54
paste textarea "and preservatives. Made by JollyMan F"
click at [428, 299] on textarea "Localy produced beef medium roast beef made rare, with minimum additives and pr…" at bounding box center [409, 297] width 385 height 54
click at [372, 293] on textarea "Localy produced beef medium roast beef made rare, with minimum additives and pr…" at bounding box center [409, 297] width 385 height 54
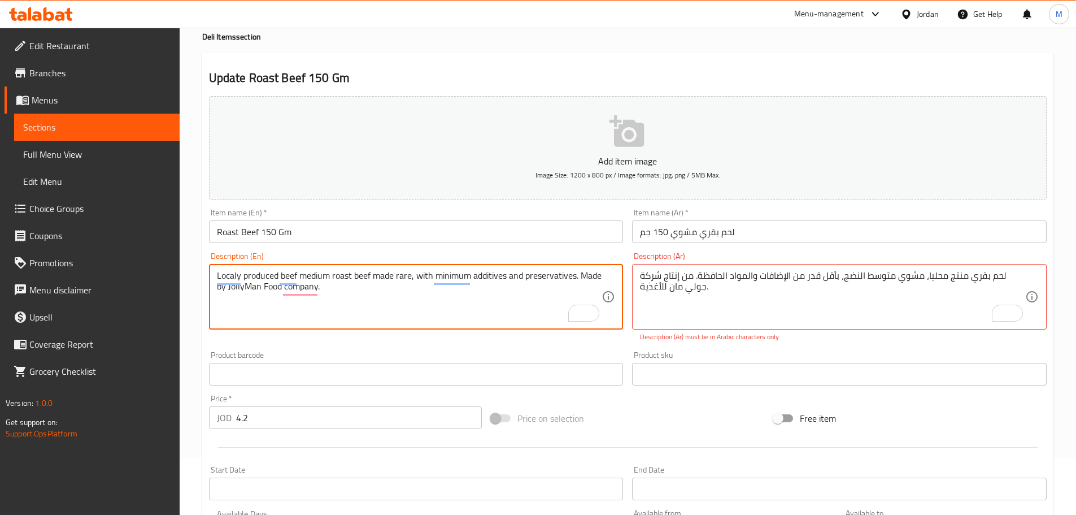
type textarea "Localy produced beef medium roast beef made rare, with minimum additives and pr…"
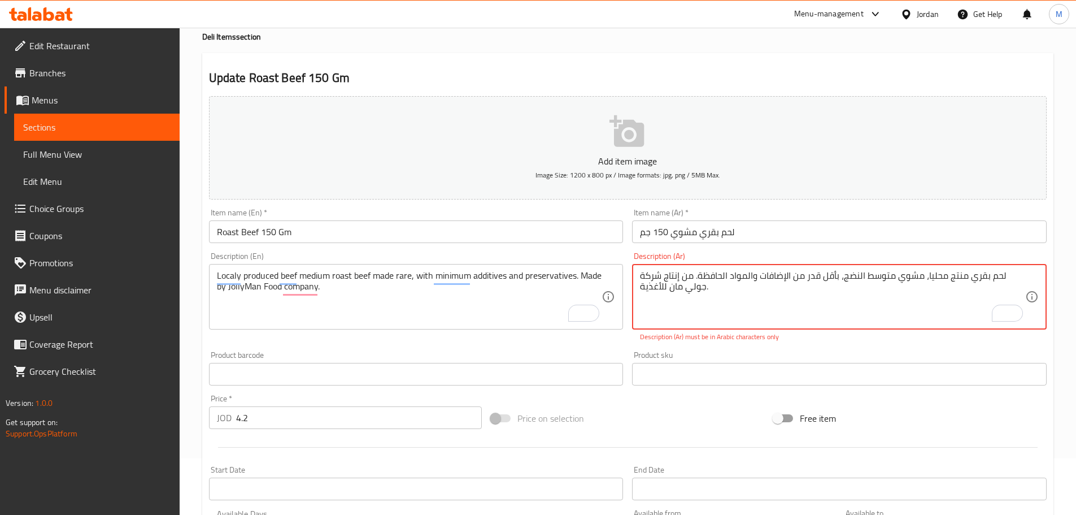
click at [987, 275] on textarea "لحم بقري منتج محليا، مشوي متوسط ​​النضج، بأقل قدر من الإضافات والمواد الحافظة. …" at bounding box center [832, 297] width 385 height 54
click at [882, 280] on textarea "لحم بقري منتج محليا، مشوي متوسط ​​النضج، بأقل قدر من الإضافات والمواد الحافظة. …" at bounding box center [832, 297] width 385 height 54
click at [776, 277] on textarea "لحم بقري منتج محليا، مشوي متوسط ​​النضج، بأقل قدر من الإضافات والمواد الحافظة. …" at bounding box center [832, 297] width 385 height 54
click at [710, 280] on textarea "لحم بقري منتج محليا، مشوي متوسط ​​النضج، بأقل قدر من الإضافات والمواد الحافظة. …" at bounding box center [832, 297] width 385 height 54
click at [756, 301] on textarea "لحم بقري منتج محليا، مشوي متوسط ​​النضج، بأقل قدر من الإضافات والمواد الحافظة. …" at bounding box center [832, 297] width 385 height 54
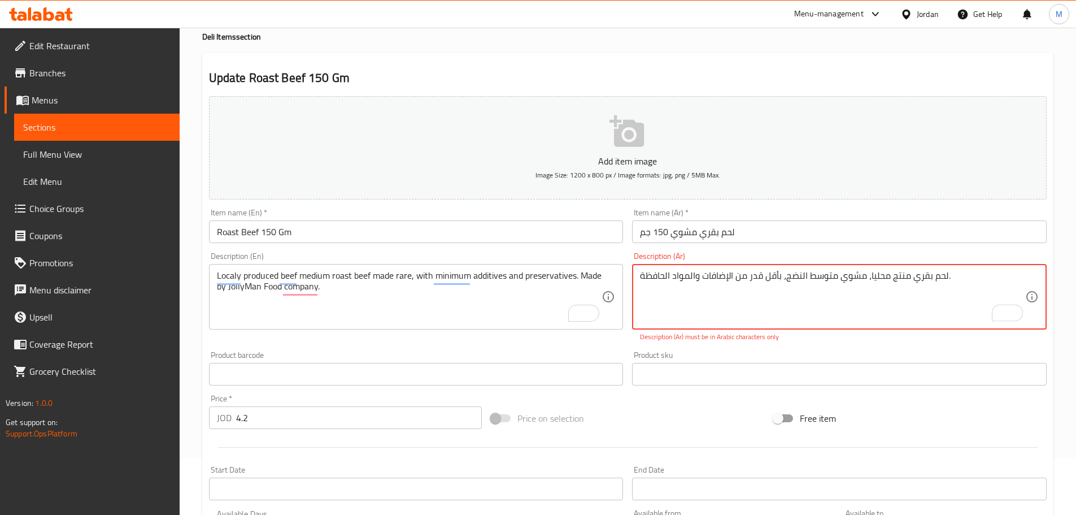
click at [585, 343] on div "Description (En) Localy produced beef medium roast beef made rare, with minimum…" at bounding box center [416, 296] width 424 height 99
type textarea "ل"
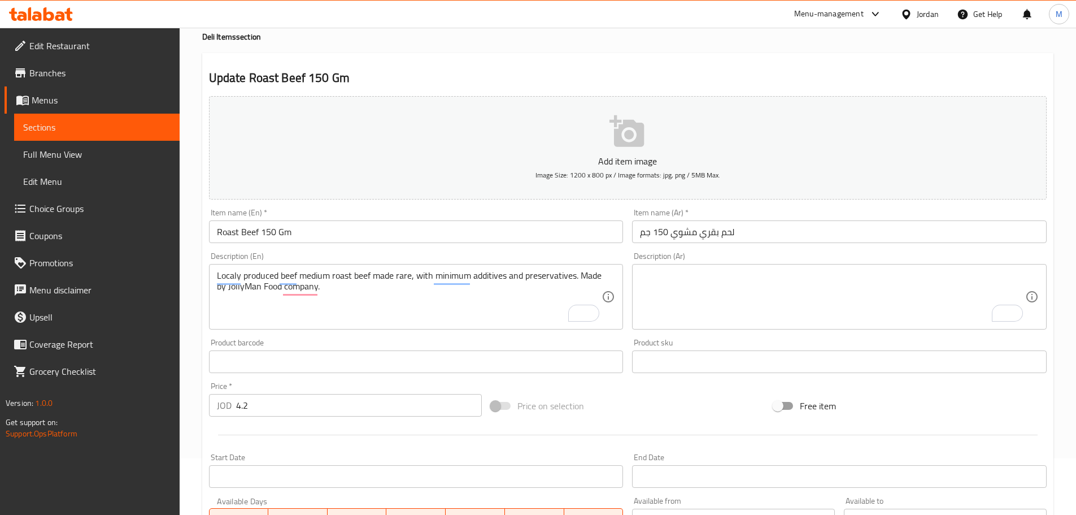
click at [576, 337] on div "Add item image Image Size: 1200 x 800 px / Image formats: jpg, png / 5MB Max. I…" at bounding box center [627, 335] width 847 height 487
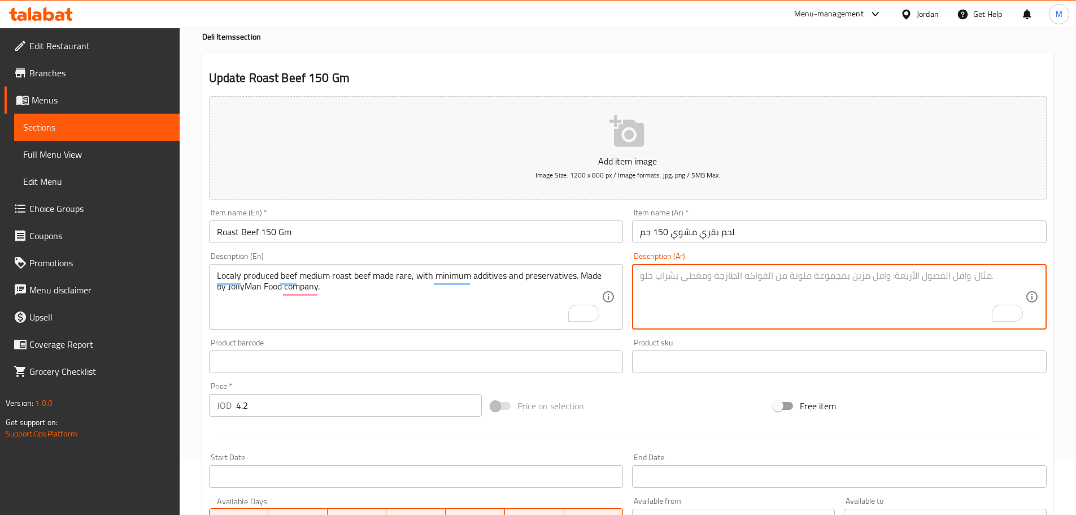
click at [726, 291] on textarea "To enrich screen reader interactions, please activate Accessibility in Grammarl…" at bounding box center [832, 297] width 385 height 54
click at [612, 341] on div "Add item image Image Size: 1200 x 800 px / Image formats: jpg, png / 5MB Max. I…" at bounding box center [627, 335] width 847 height 487
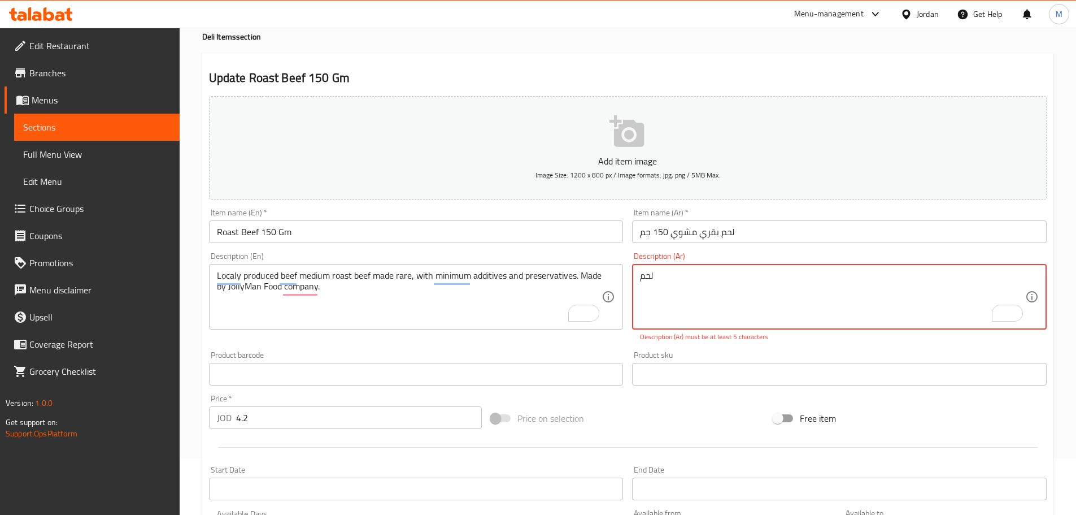
click at [568, 350] on div "Product barcode Product barcode" at bounding box center [416, 367] width 424 height 43
click at [594, 339] on div "Description (En) Localy produced beef medium roast beef made rare, with minimum…" at bounding box center [416, 296] width 424 height 99
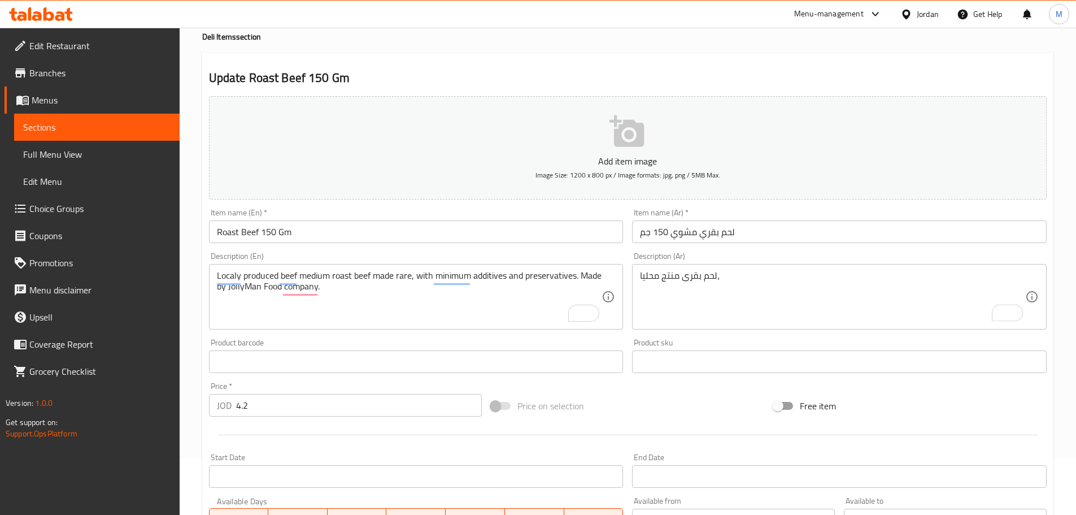
click at [587, 349] on div "Product barcode Product barcode" at bounding box center [416, 355] width 424 height 43
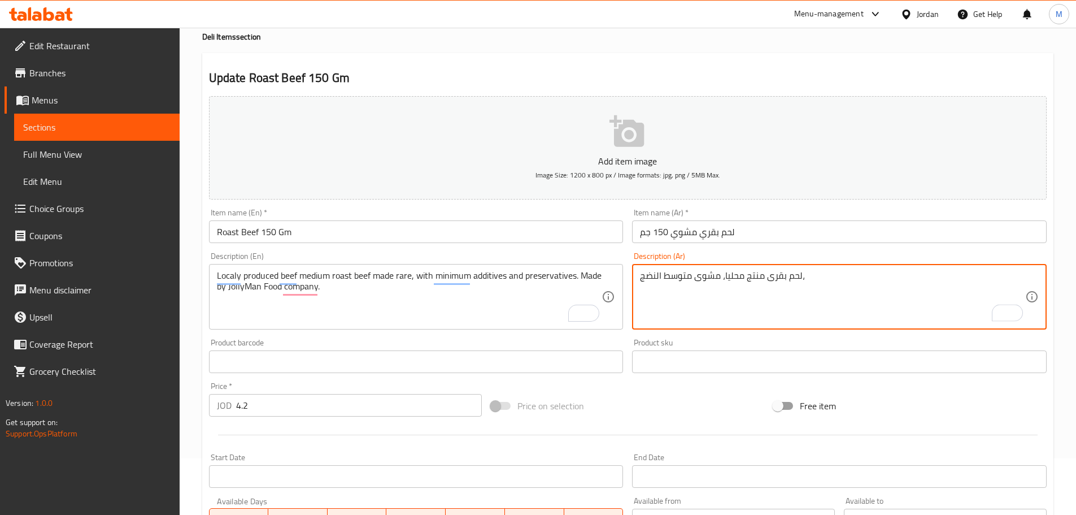
click at [590, 336] on div "Product barcode Product barcode" at bounding box center [416, 355] width 424 height 43
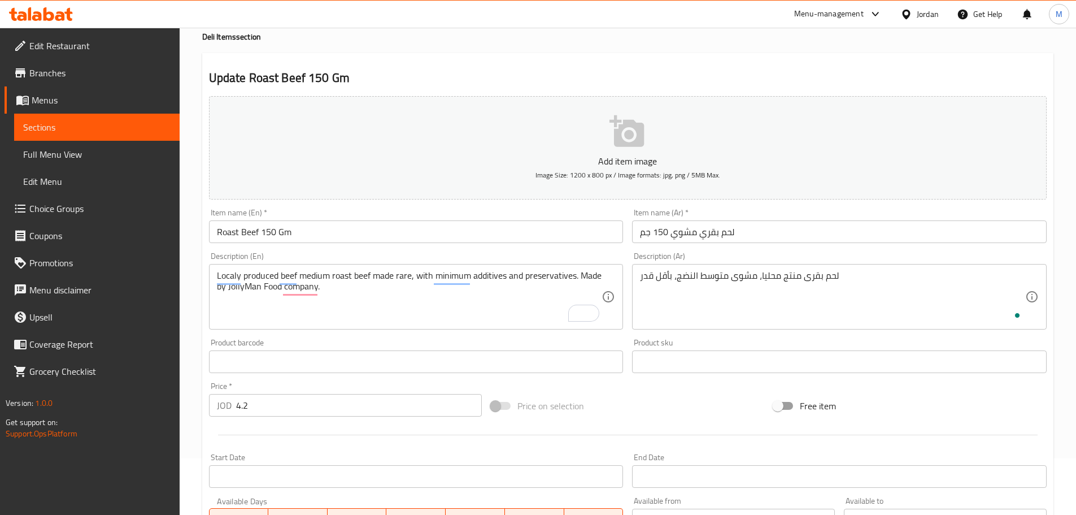
click at [578, 334] on div "Product barcode Product barcode" at bounding box center [416, 355] width 424 height 43
click at [888, 266] on div "لحم بقرى منتج محليا، مشوى متوسط النضج، بأقل قدر Description (Ar)" at bounding box center [839, 297] width 415 height 66
click at [591, 347] on div "Product barcode Product barcode" at bounding box center [416, 355] width 415 height 34
click at [595, 340] on div "Product barcode Product barcode" at bounding box center [416, 355] width 415 height 34
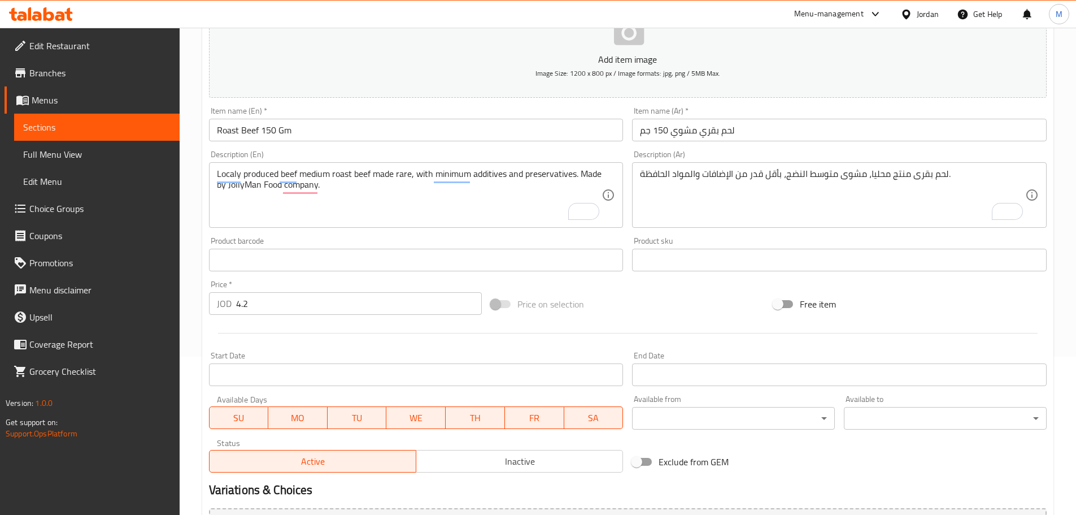
scroll to position [58, 0]
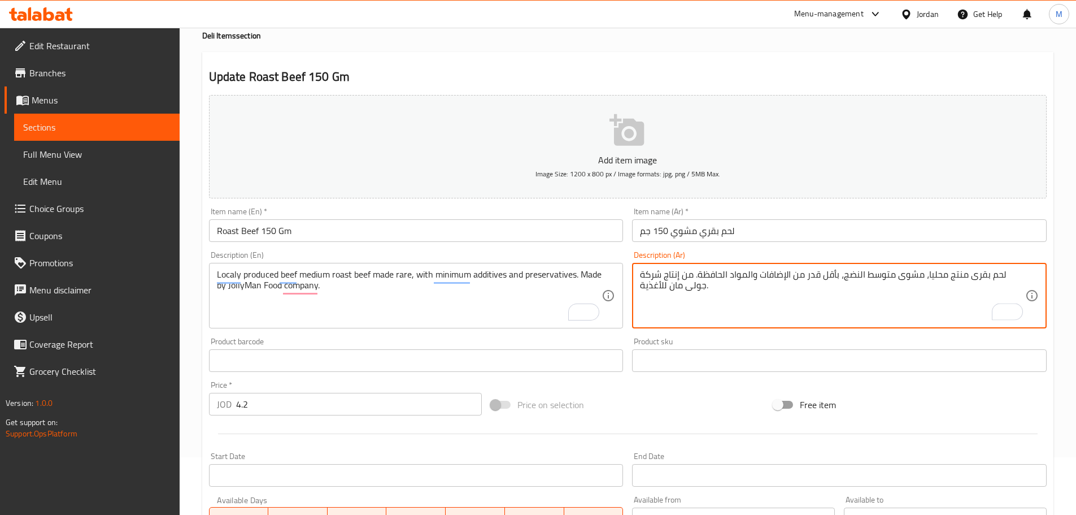
type textarea "لحم بقرى منتج محليا، مشوى متوسط النضج، بأقل قدر من الإضافات والمواد الحافظة. من…"
click at [590, 338] on div "Product barcode Product barcode" at bounding box center [416, 354] width 415 height 34
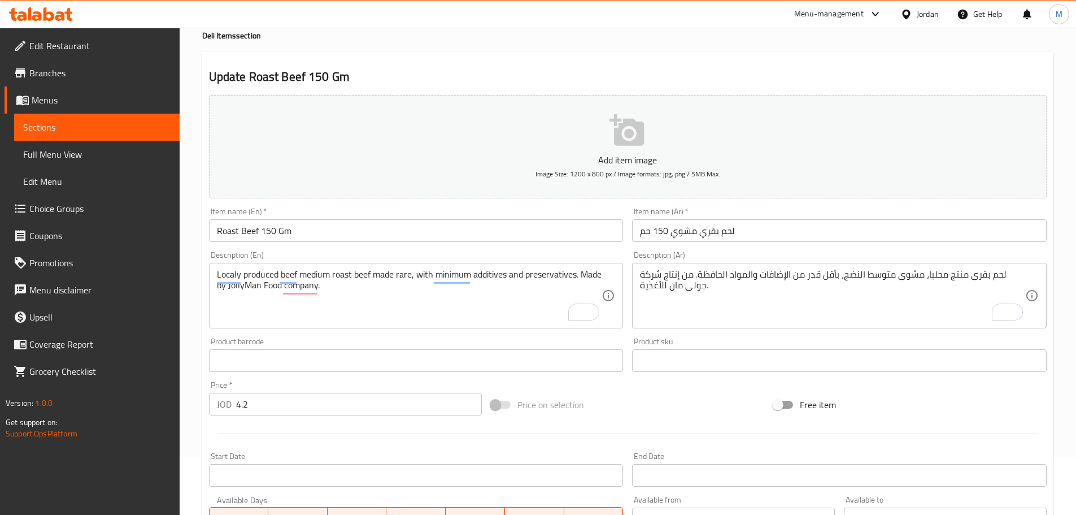
click at [582, 332] on div "Description (En) Localy produced beef medium roast beef made rare, with minimum…" at bounding box center [416, 289] width 424 height 86
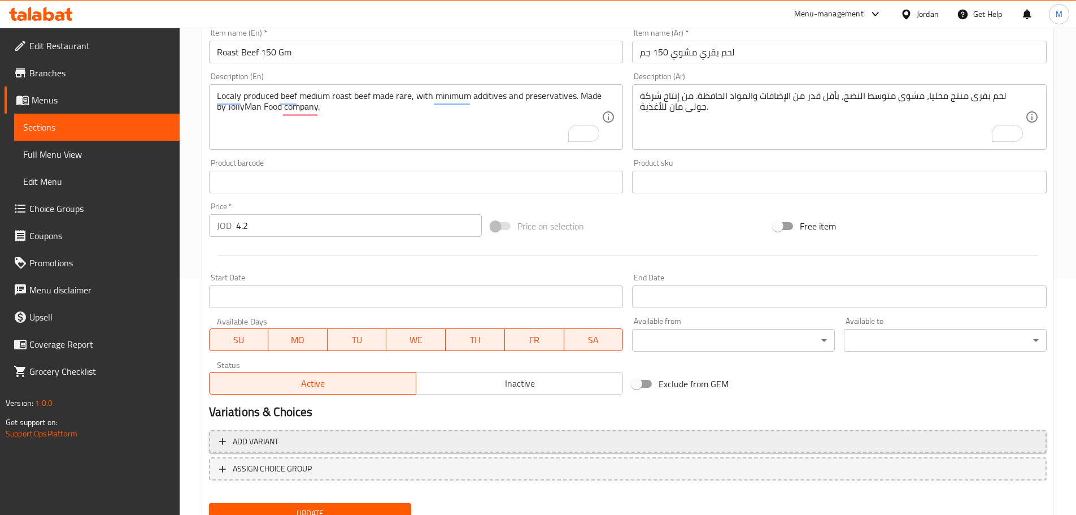
scroll to position [284, 0]
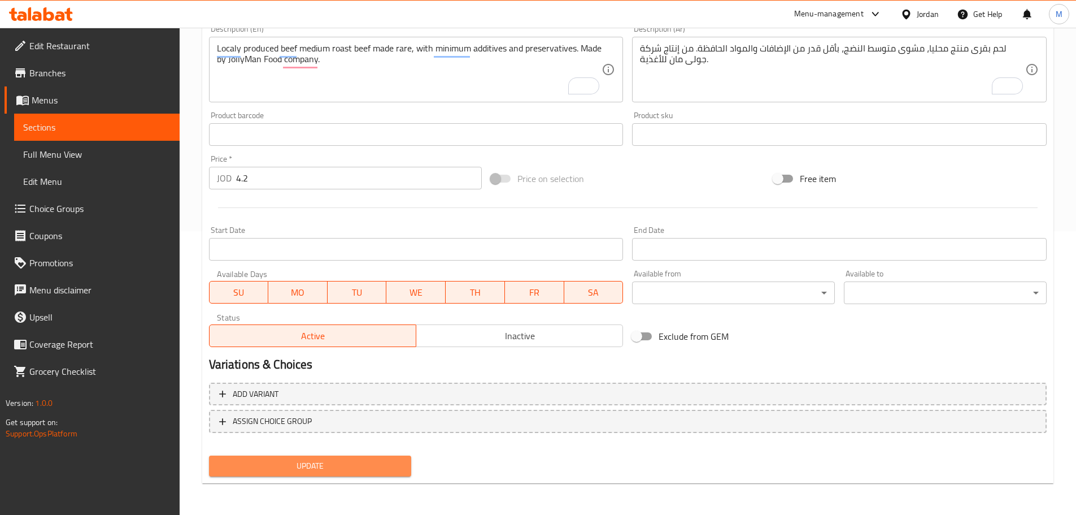
click at [325, 462] on span "Update" at bounding box center [310, 466] width 185 height 14
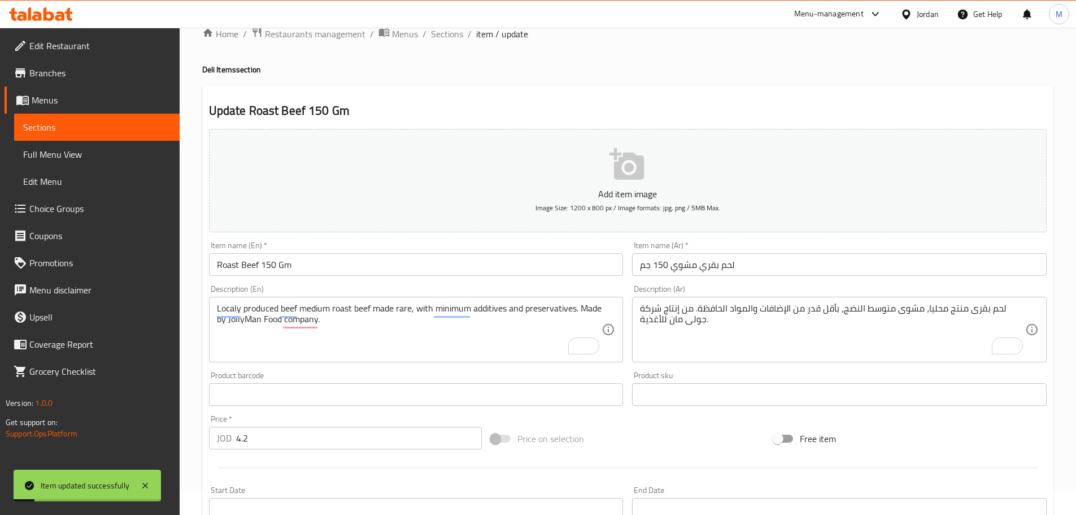
scroll to position [0, 0]
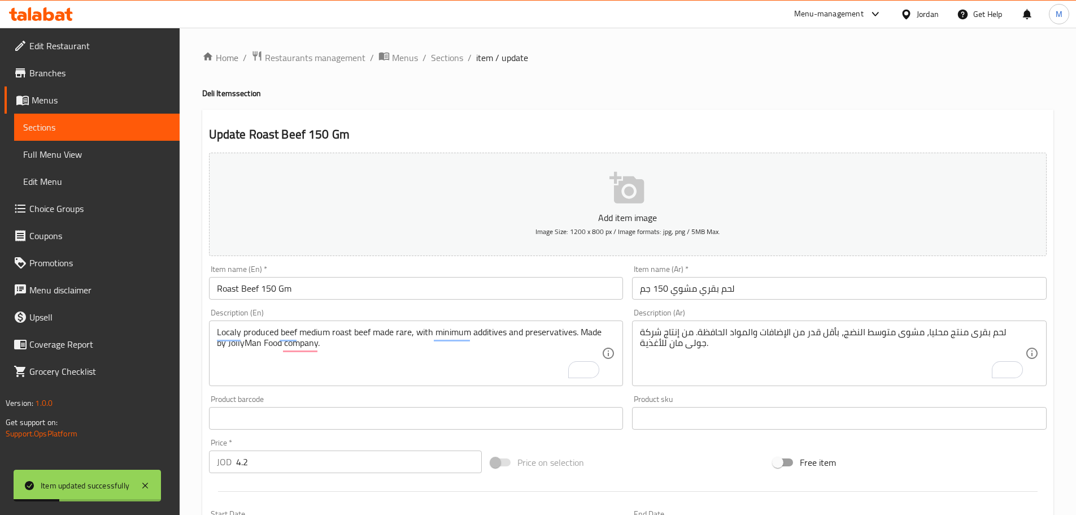
click at [39, 177] on span "Edit Menu" at bounding box center [96, 182] width 147 height 14
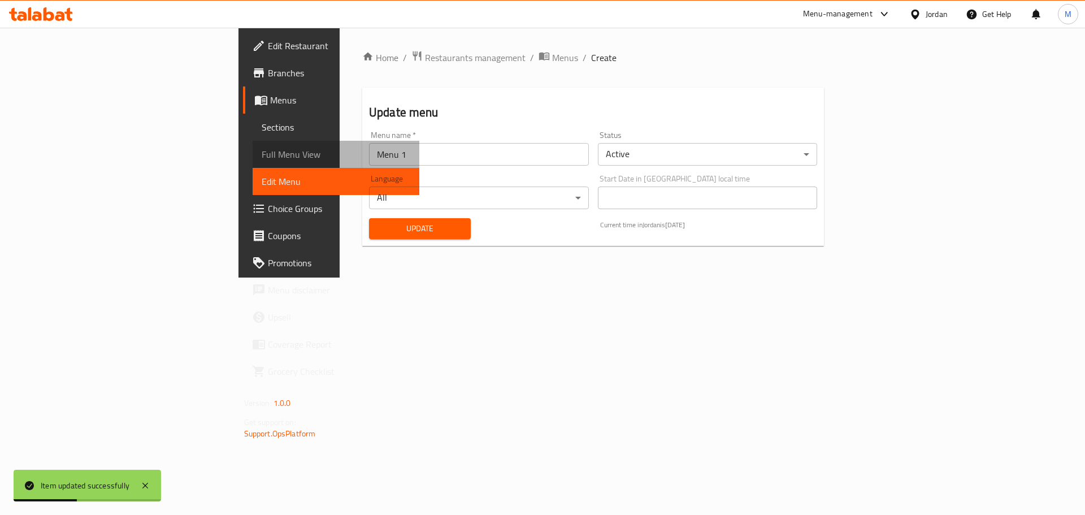
click at [262, 153] on span "Full Menu View" at bounding box center [336, 154] width 149 height 14
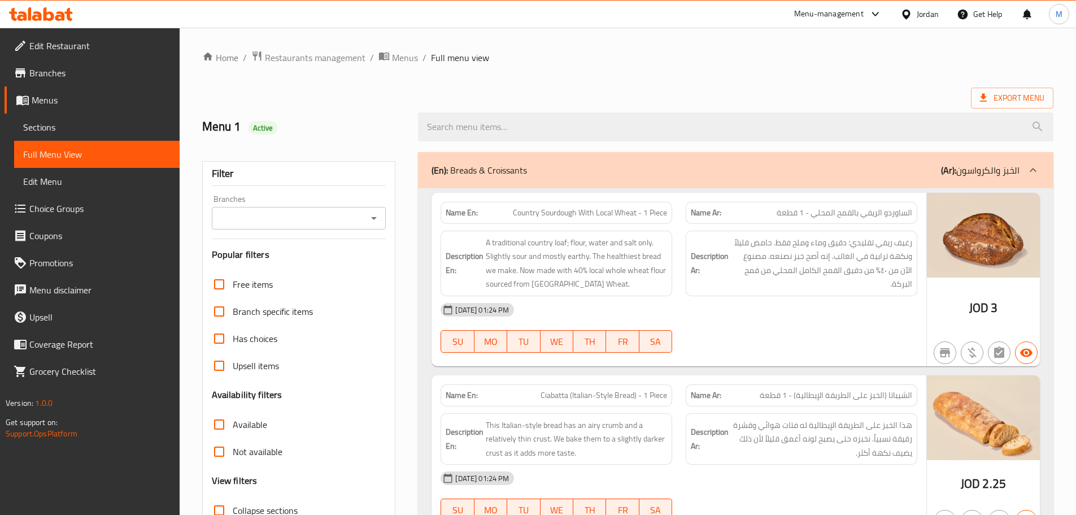
click at [735, 58] on ol "Home / Restaurants management / Menus / Full menu view" at bounding box center [627, 57] width 851 height 15
